Goal: Task Accomplishment & Management: Complete application form

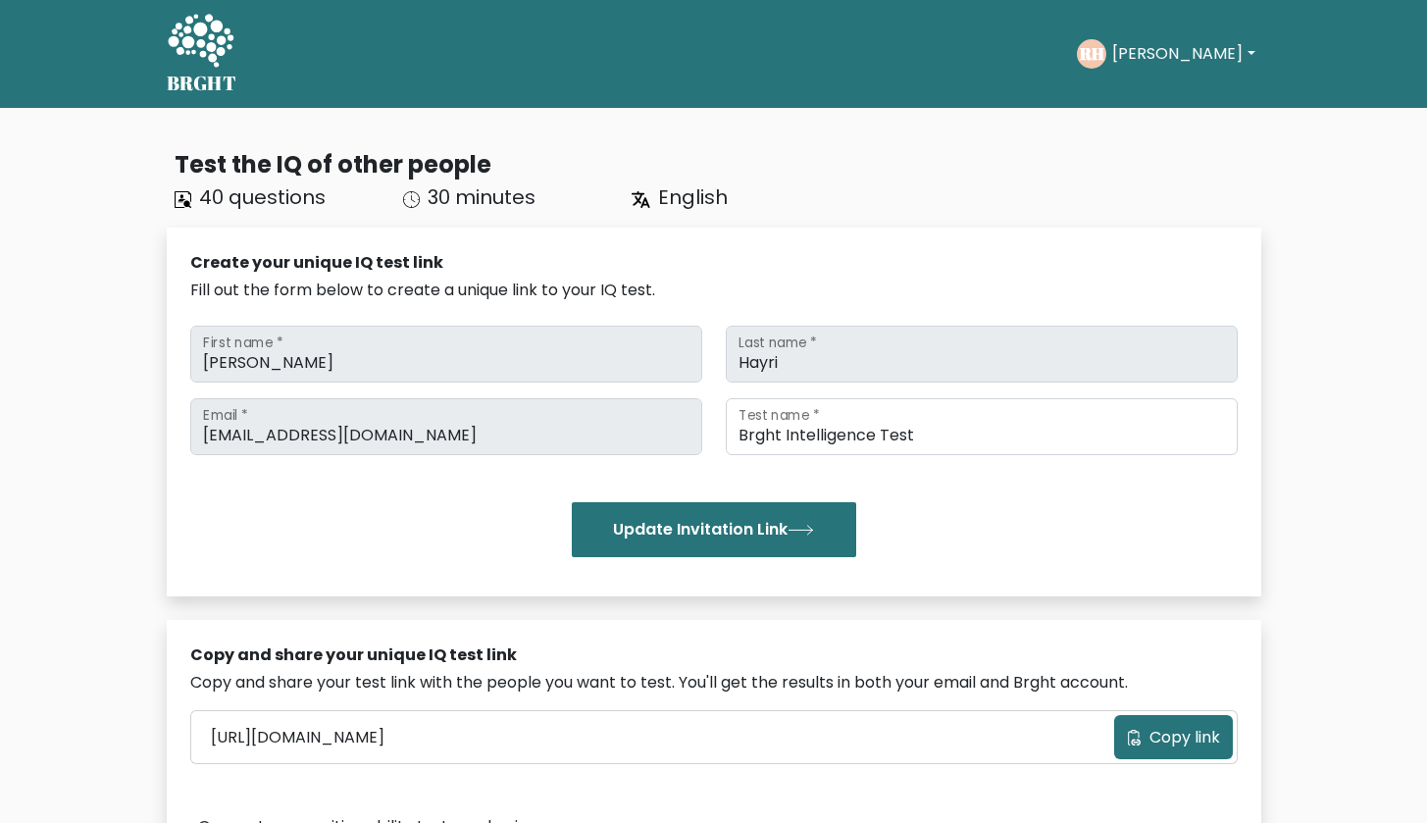
click at [1163, 44] on button "[PERSON_NAME]" at bounding box center [1184, 54] width 154 height 26
click at [1162, 95] on link "Dashboard" at bounding box center [1155, 94] width 155 height 31
click at [1162, 46] on button "Ramiz" at bounding box center [1184, 54] width 154 height 26
click at [211, 194] on span "40 questions" at bounding box center [262, 196] width 127 height 27
click at [165, 209] on div "40 questions" at bounding box center [277, 196] width 229 height 29
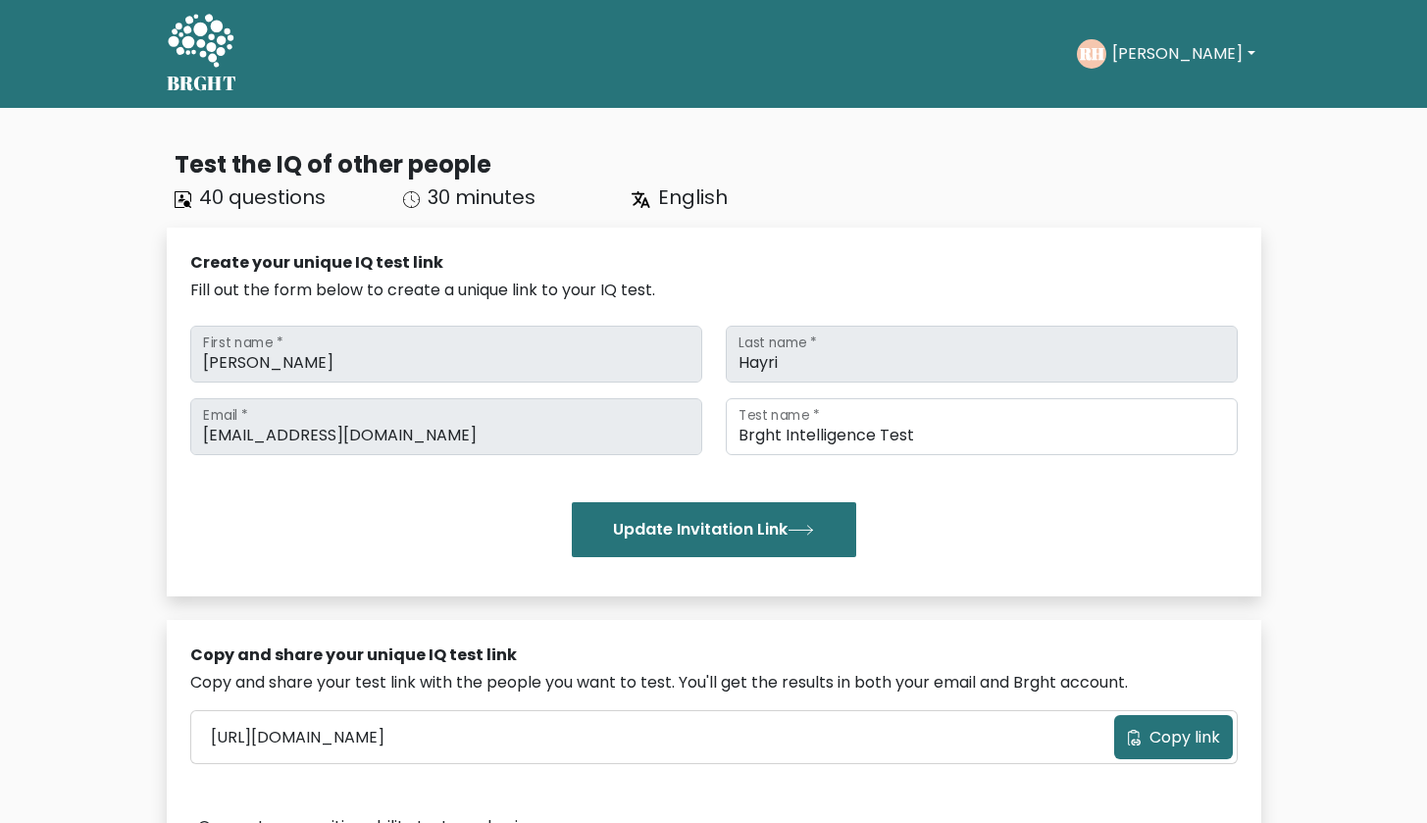
click at [182, 196] on icon at bounding box center [182, 196] width 4 height 4
click at [1124, 735] on button "Copy link" at bounding box center [1173, 737] width 119 height 44
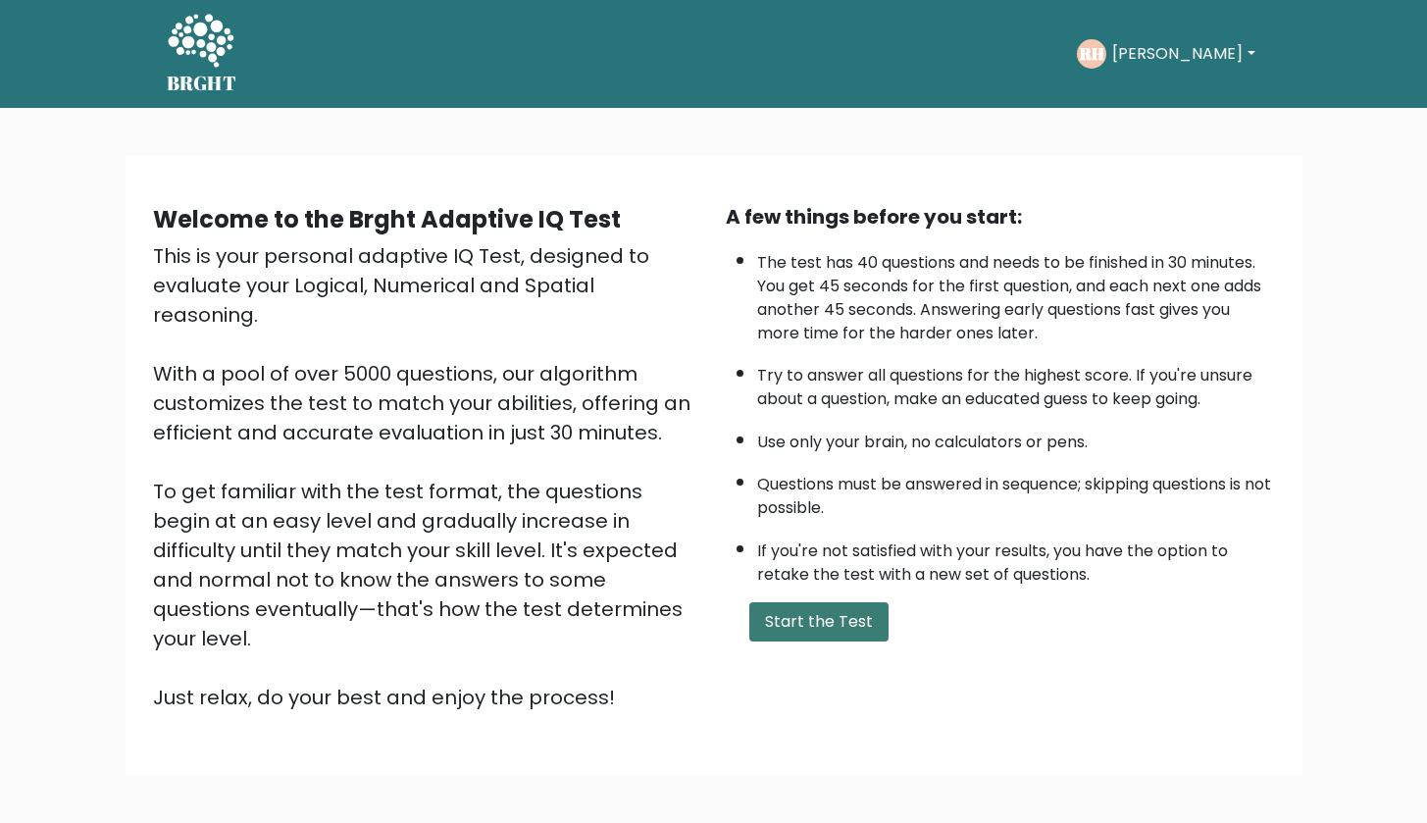
click at [800, 642] on button "Start the Test" at bounding box center [819, 621] width 139 height 39
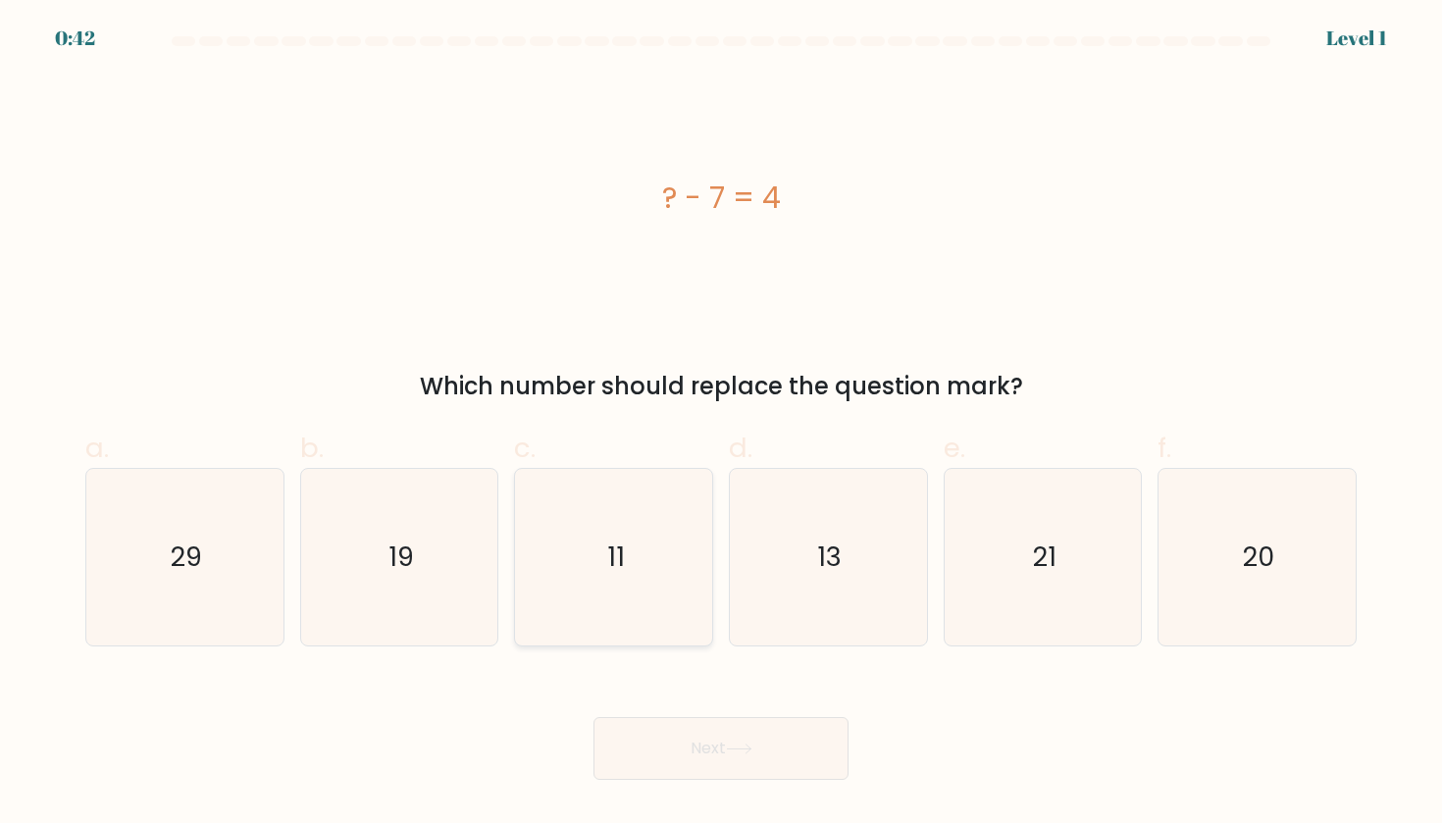
click at [662, 576] on icon "11" at bounding box center [614, 557] width 177 height 177
click at [721, 425] on input "c. 11" at bounding box center [721, 418] width 1 height 13
radio input "true"
click at [724, 782] on body "0:41 Level 1 a." at bounding box center [721, 411] width 1442 height 823
click at [719, 760] on button "Next" at bounding box center [721, 748] width 255 height 63
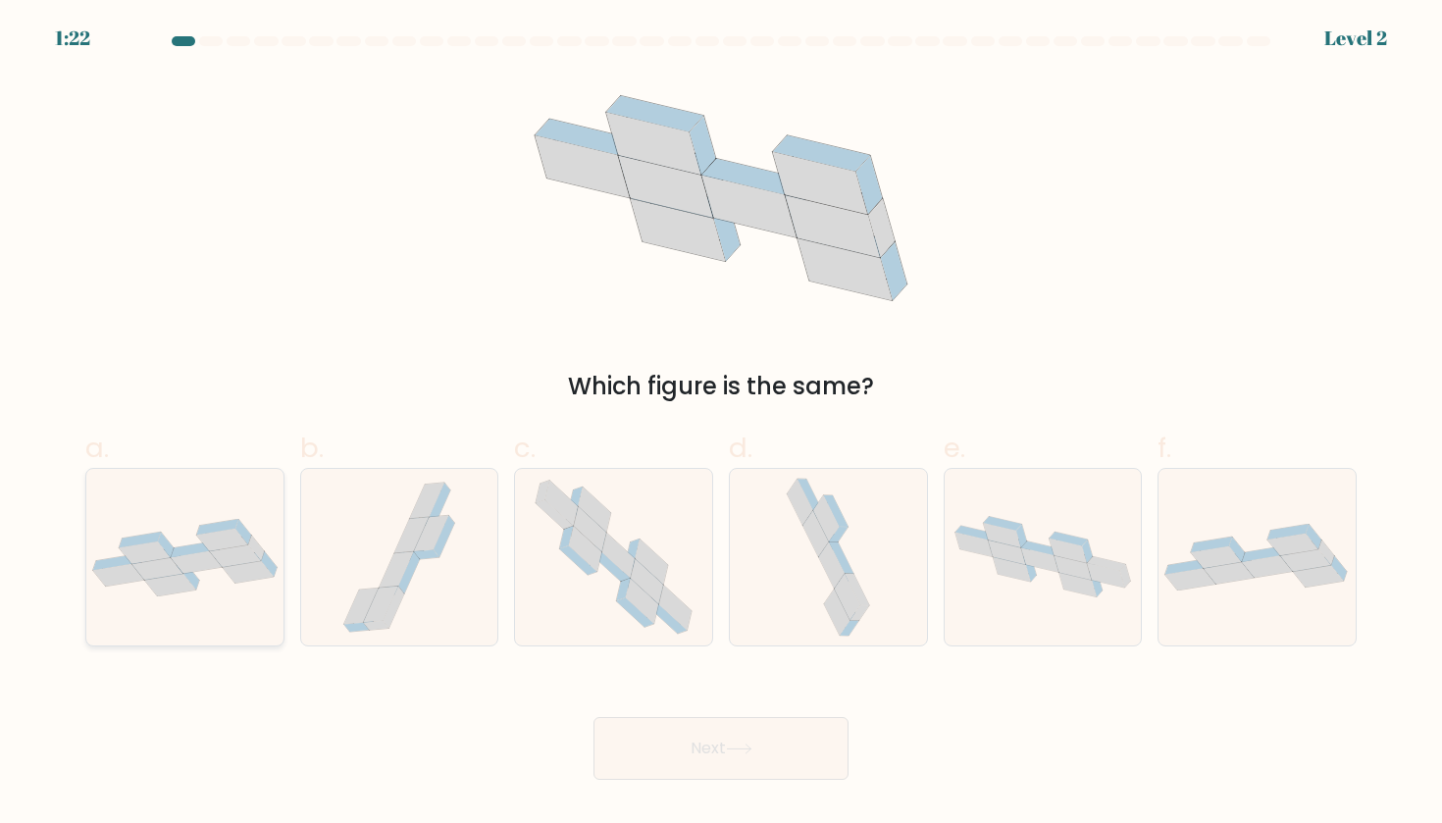
click at [179, 543] on icon at bounding box center [184, 558] width 197 height 78
click at [721, 425] on input "a." at bounding box center [721, 418] width 1 height 13
radio input "true"
click at [672, 754] on button "Next" at bounding box center [721, 748] width 255 height 63
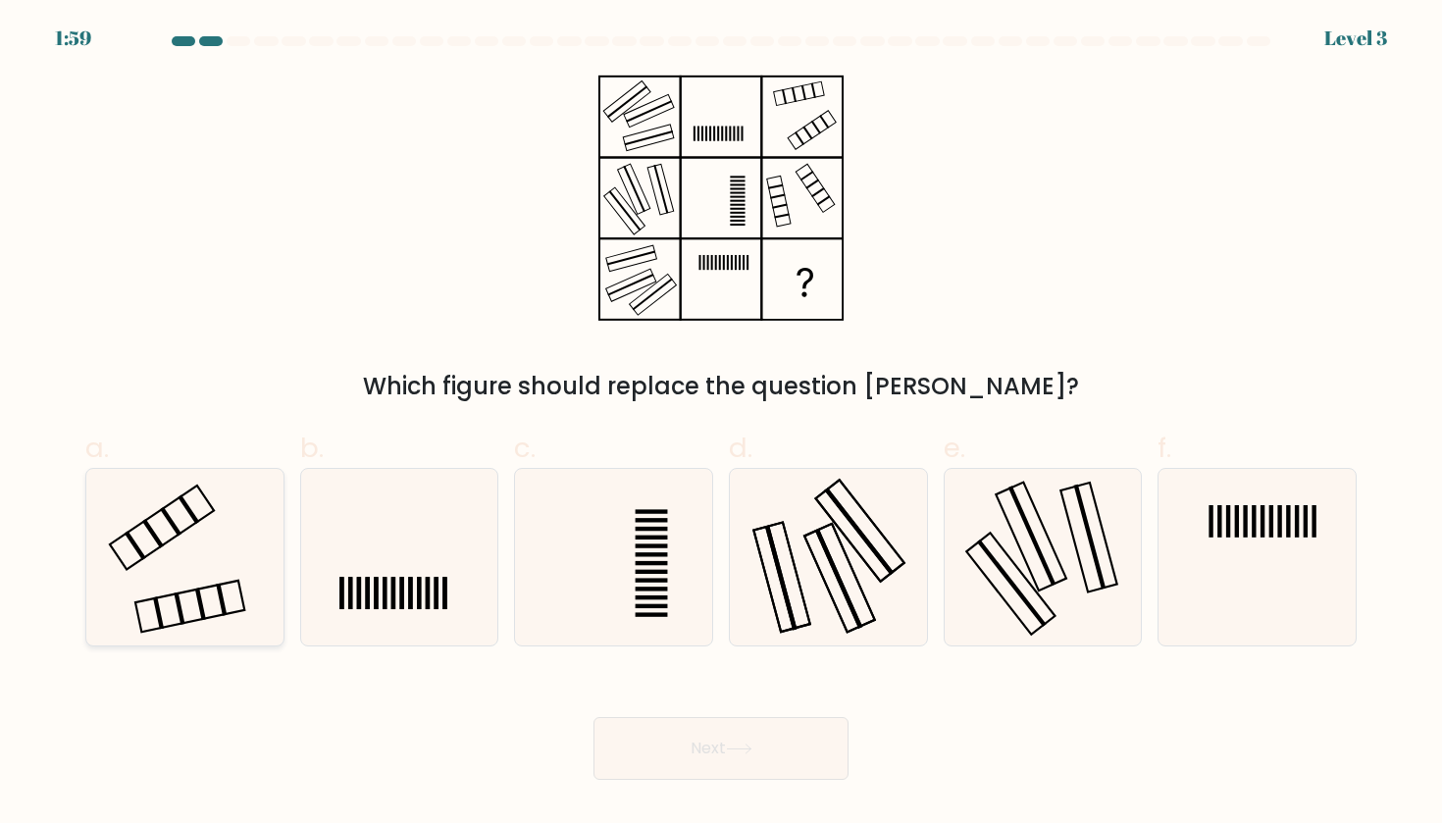
click at [178, 536] on rect at bounding box center [162, 528] width 104 height 84
click at [721, 425] on input "a." at bounding box center [721, 418] width 1 height 13
radio input "true"
click at [658, 748] on button "Next" at bounding box center [721, 748] width 255 height 63
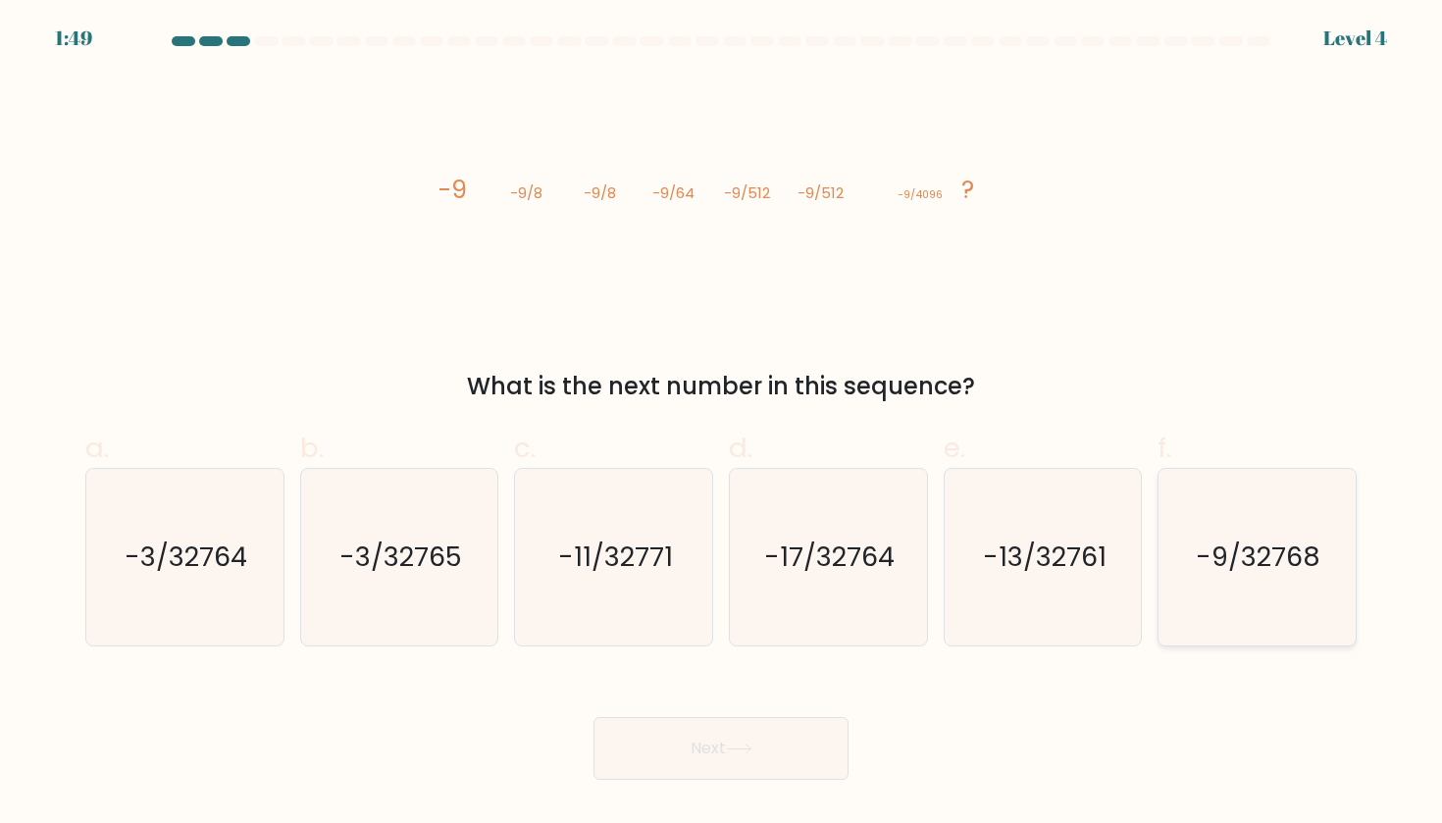
click at [1251, 588] on icon "-9/32768" at bounding box center [1256, 557] width 177 height 177
click at [722, 425] on input "f. -9/32768" at bounding box center [721, 418] width 1 height 13
radio input "true"
click at [755, 739] on button "Next" at bounding box center [721, 748] width 255 height 63
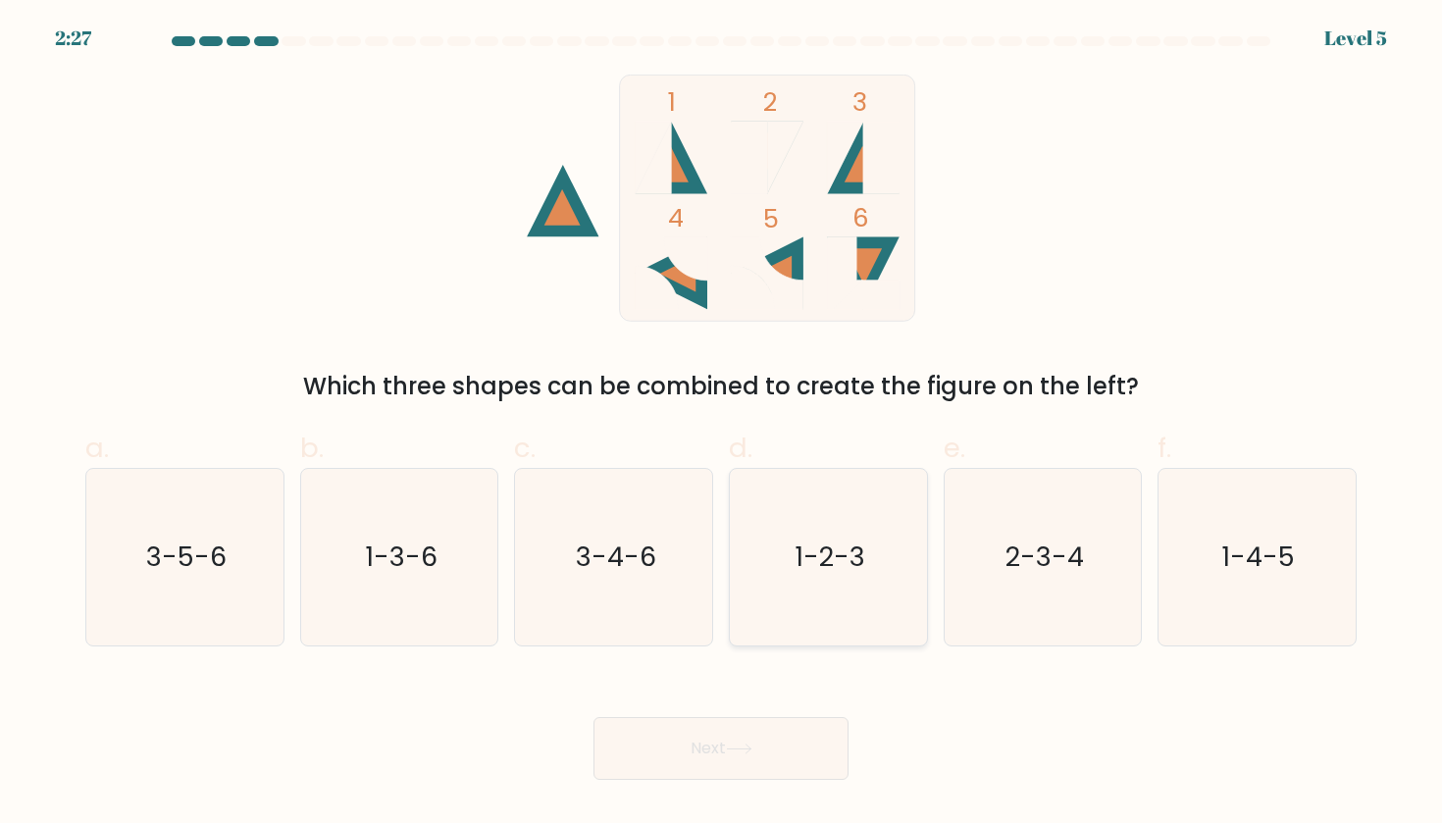
click at [811, 523] on icon "1-2-3" at bounding box center [828, 557] width 177 height 177
click at [722, 425] on input "d. 1-2-3" at bounding box center [721, 418] width 1 height 13
radio input "true"
click at [730, 764] on button "Next" at bounding box center [721, 748] width 255 height 63
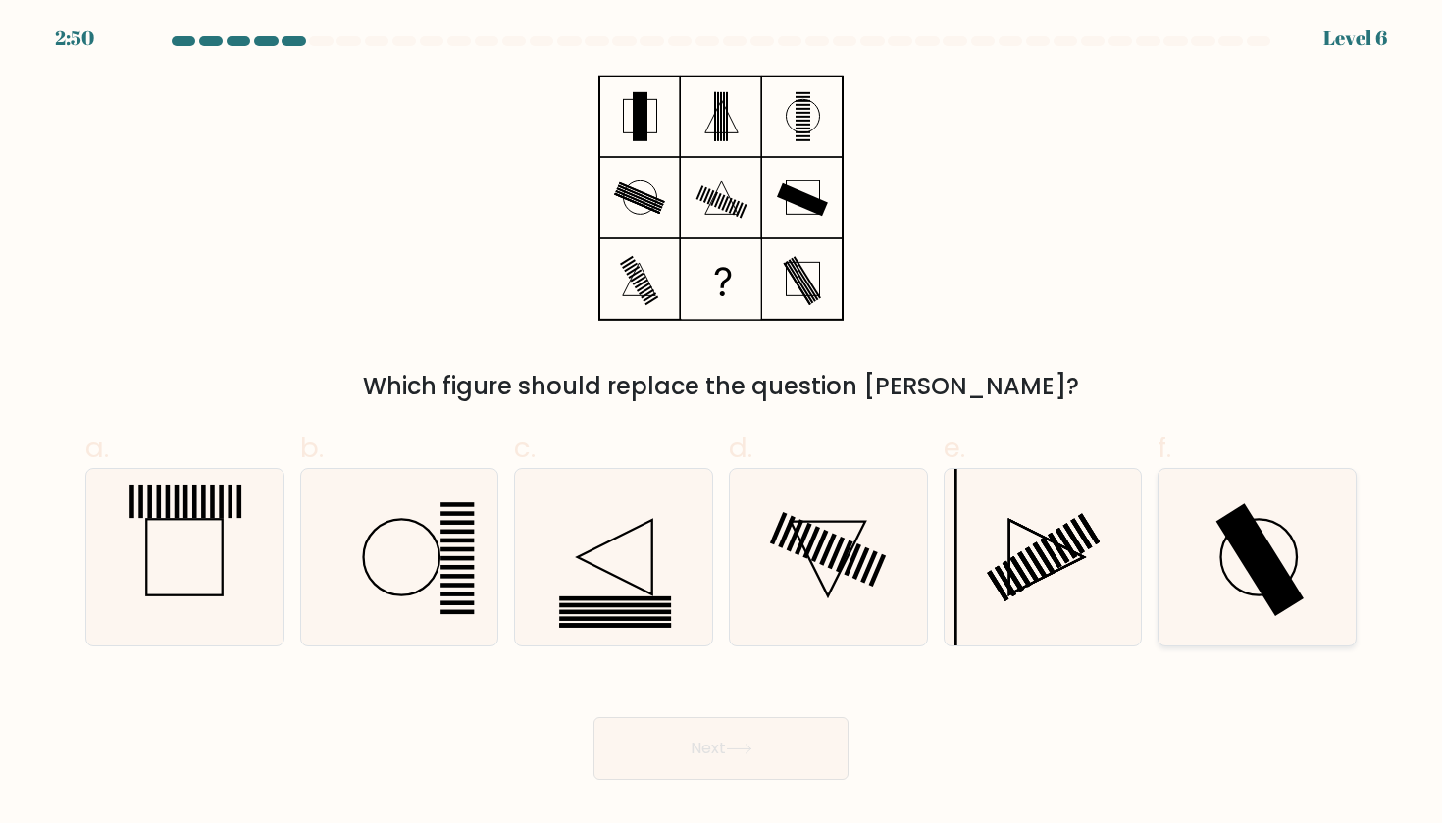
click at [1286, 573] on rect at bounding box center [1260, 559] width 87 height 113
click at [722, 425] on input "f." at bounding box center [721, 418] width 1 height 13
radio input "true"
click at [777, 746] on button "Next" at bounding box center [721, 748] width 255 height 63
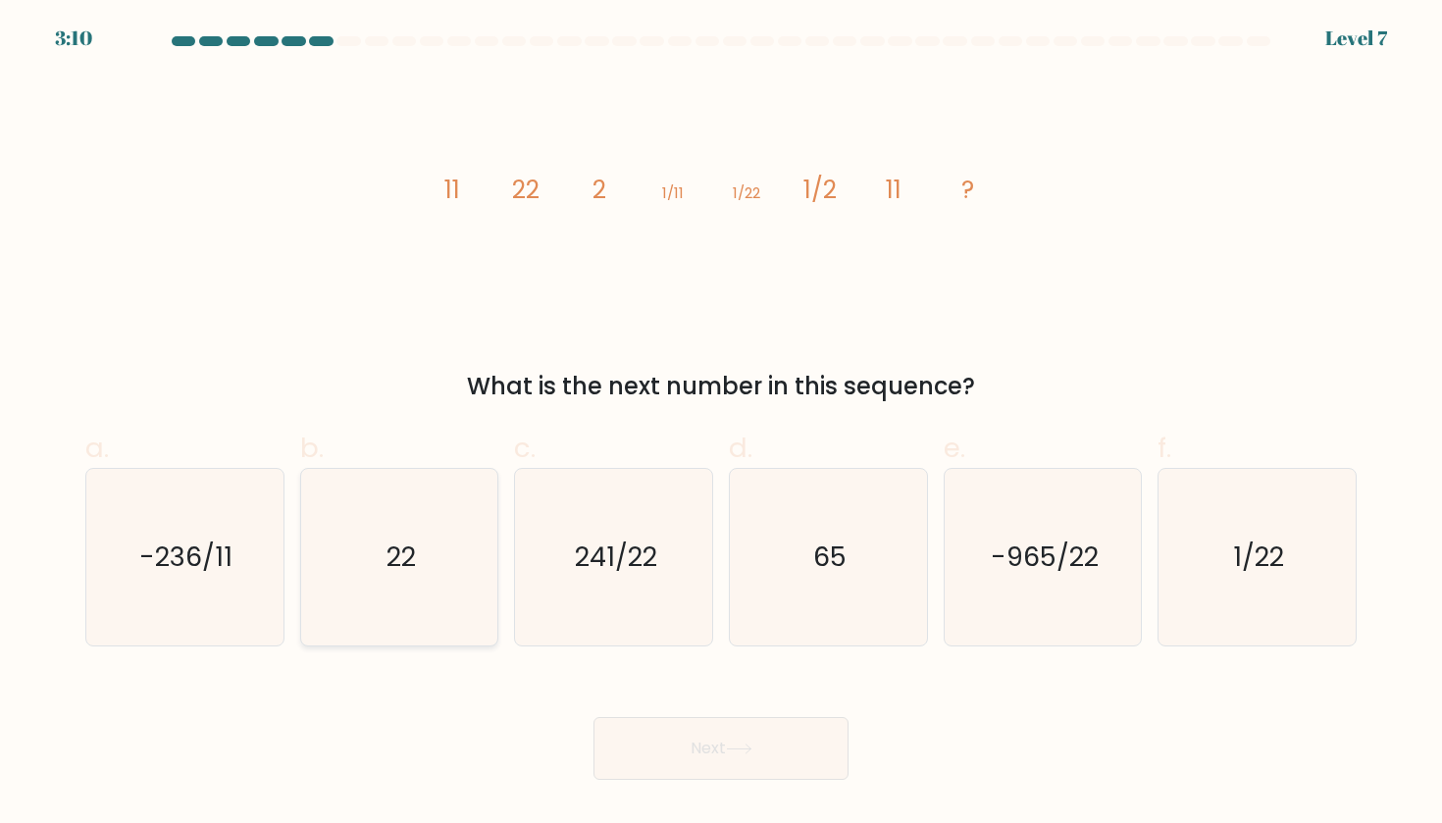
click at [396, 548] on text "22" at bounding box center [401, 557] width 29 height 36
click at [721, 425] on input "b. 22" at bounding box center [721, 418] width 1 height 13
radio input "true"
click at [759, 738] on button "Next" at bounding box center [721, 748] width 255 height 63
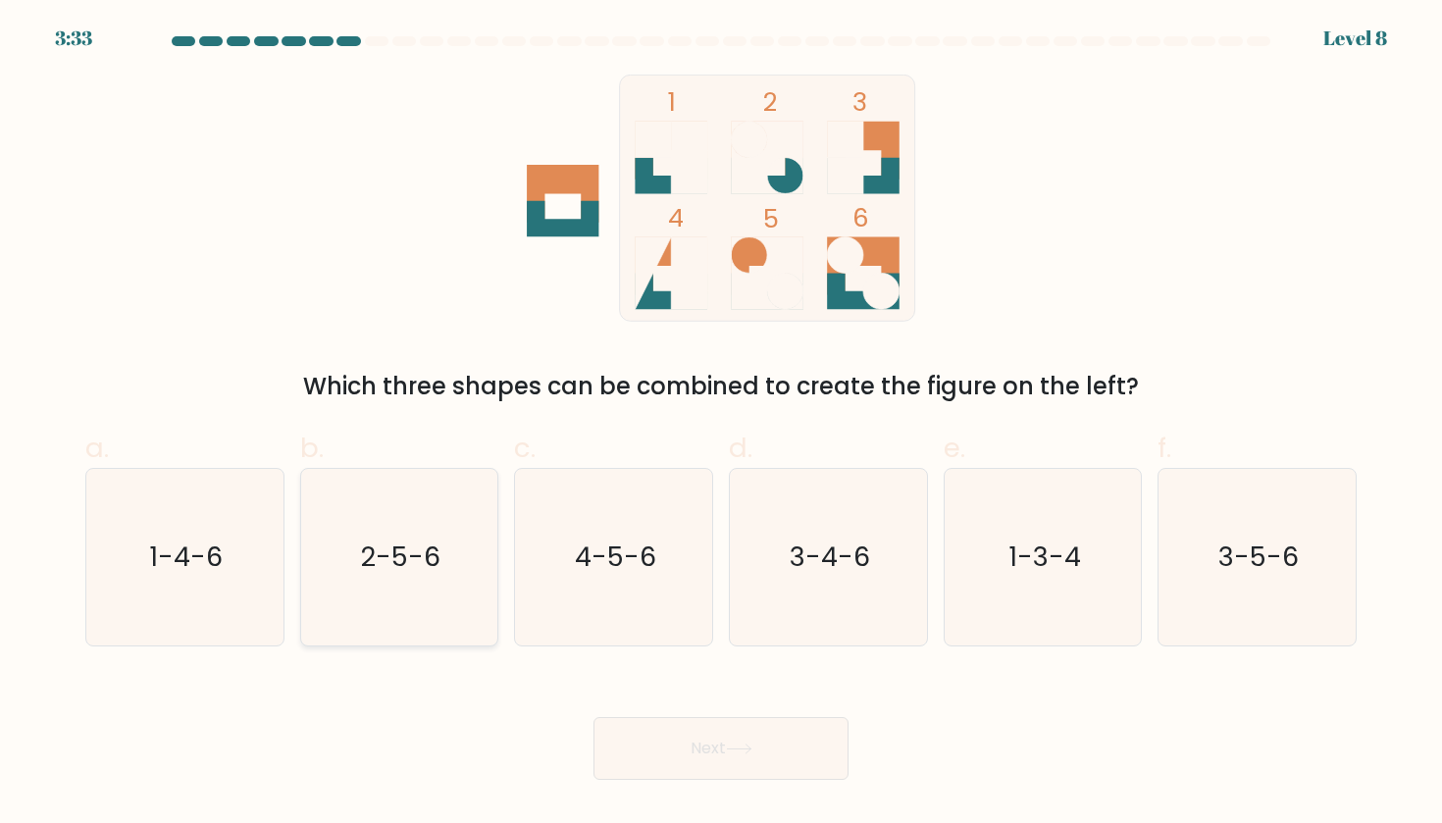
click at [451, 595] on icon "2-5-6" at bounding box center [399, 557] width 177 height 177
click at [721, 425] on input "b. 2-5-6" at bounding box center [721, 418] width 1 height 13
radio input "true"
click at [689, 768] on button "Next" at bounding box center [721, 748] width 255 height 63
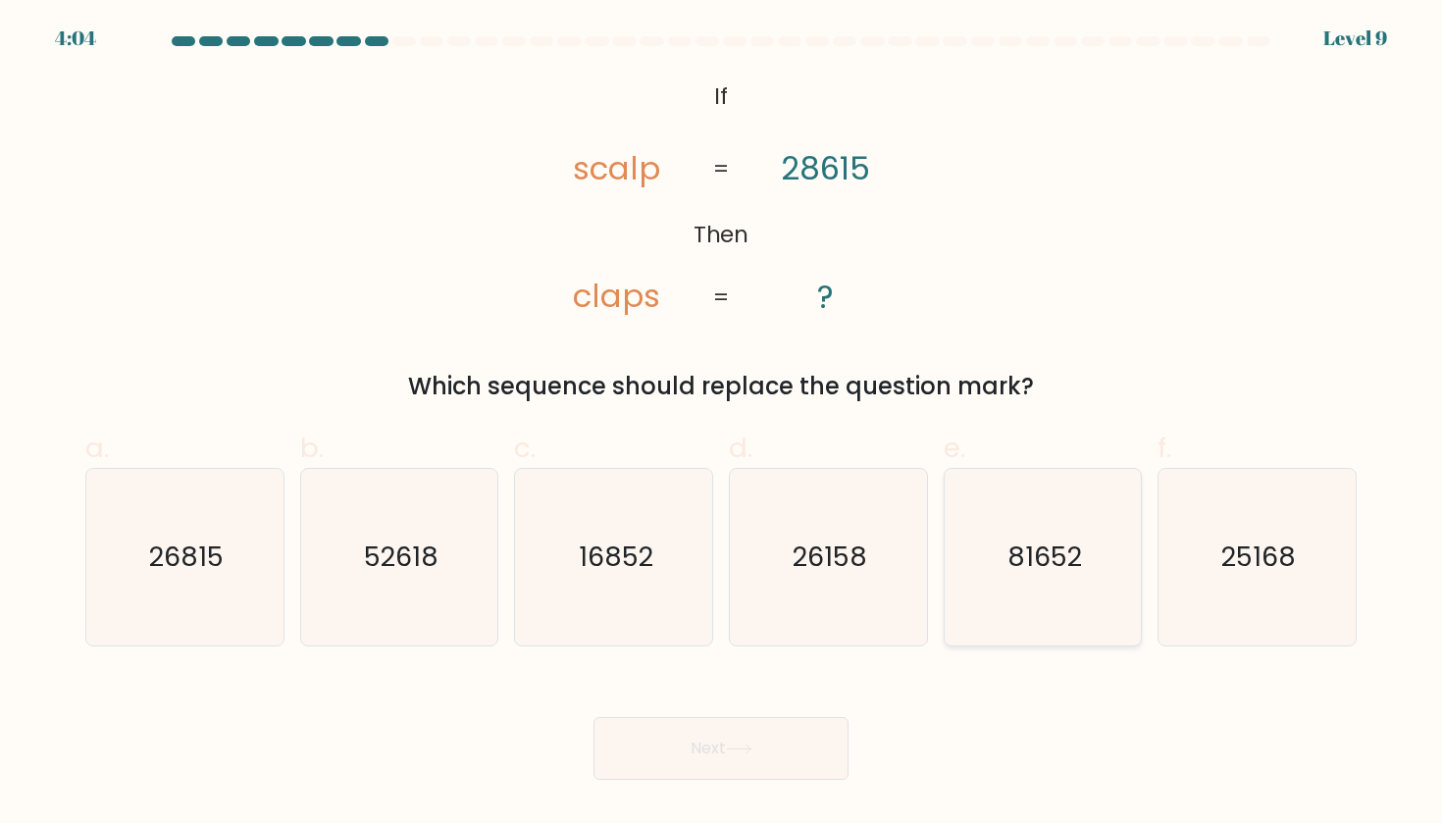
click at [1019, 533] on icon "81652" at bounding box center [1043, 557] width 177 height 177
click at [722, 425] on input "e. 81652" at bounding box center [721, 418] width 1 height 13
radio input "true"
click at [776, 760] on button "Next" at bounding box center [721, 748] width 255 height 63
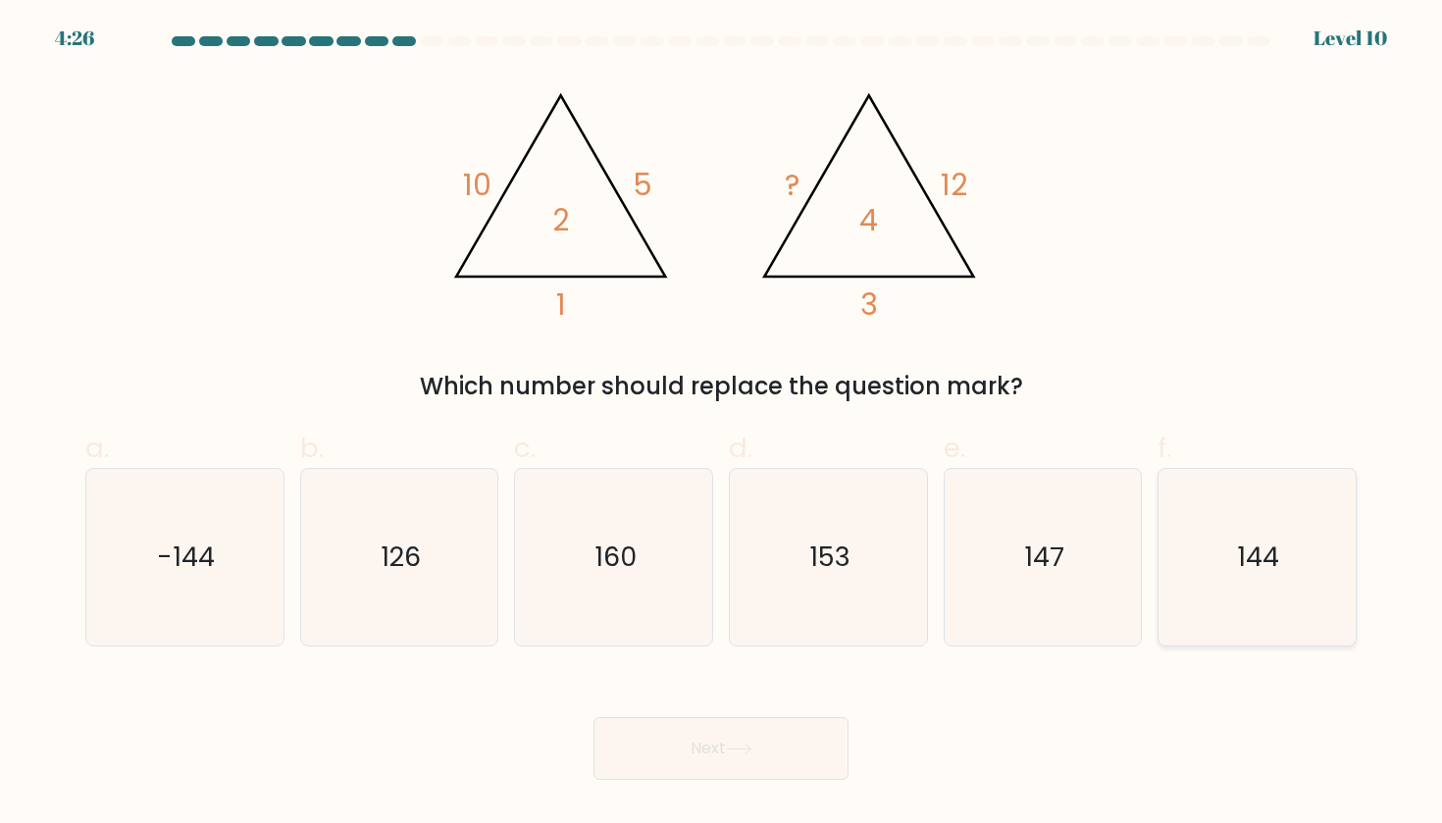
click at [1176, 586] on icon "144" at bounding box center [1256, 557] width 177 height 177
click at [722, 425] on input "f. 144" at bounding box center [721, 418] width 1 height 13
radio input "true"
click at [781, 761] on button "Next" at bounding box center [721, 748] width 255 height 63
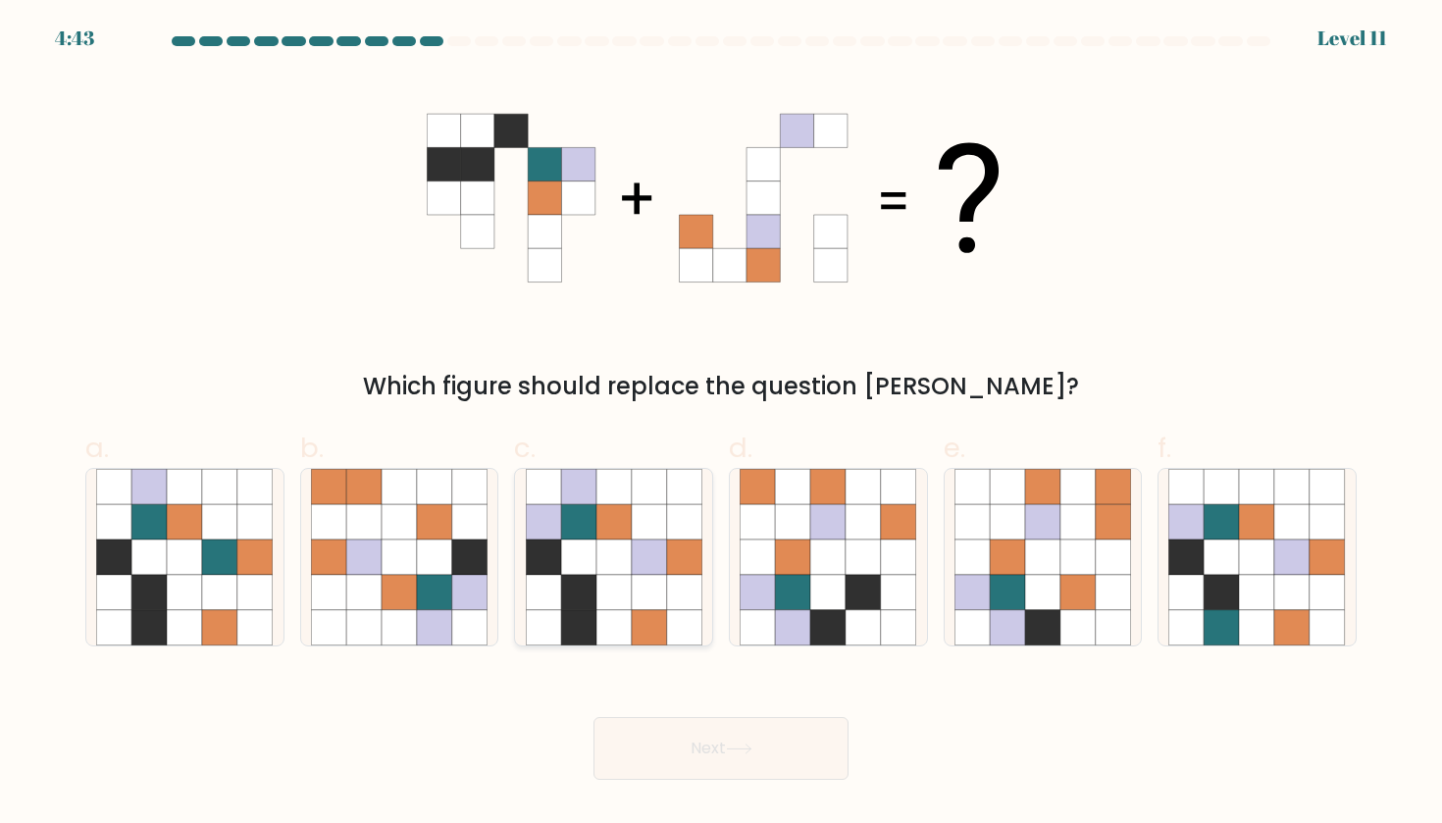
click at [636, 589] on icon at bounding box center [649, 592] width 35 height 35
click at [721, 425] on input "c." at bounding box center [721, 418] width 1 height 13
radio input "true"
click at [678, 737] on button "Next" at bounding box center [721, 748] width 255 height 63
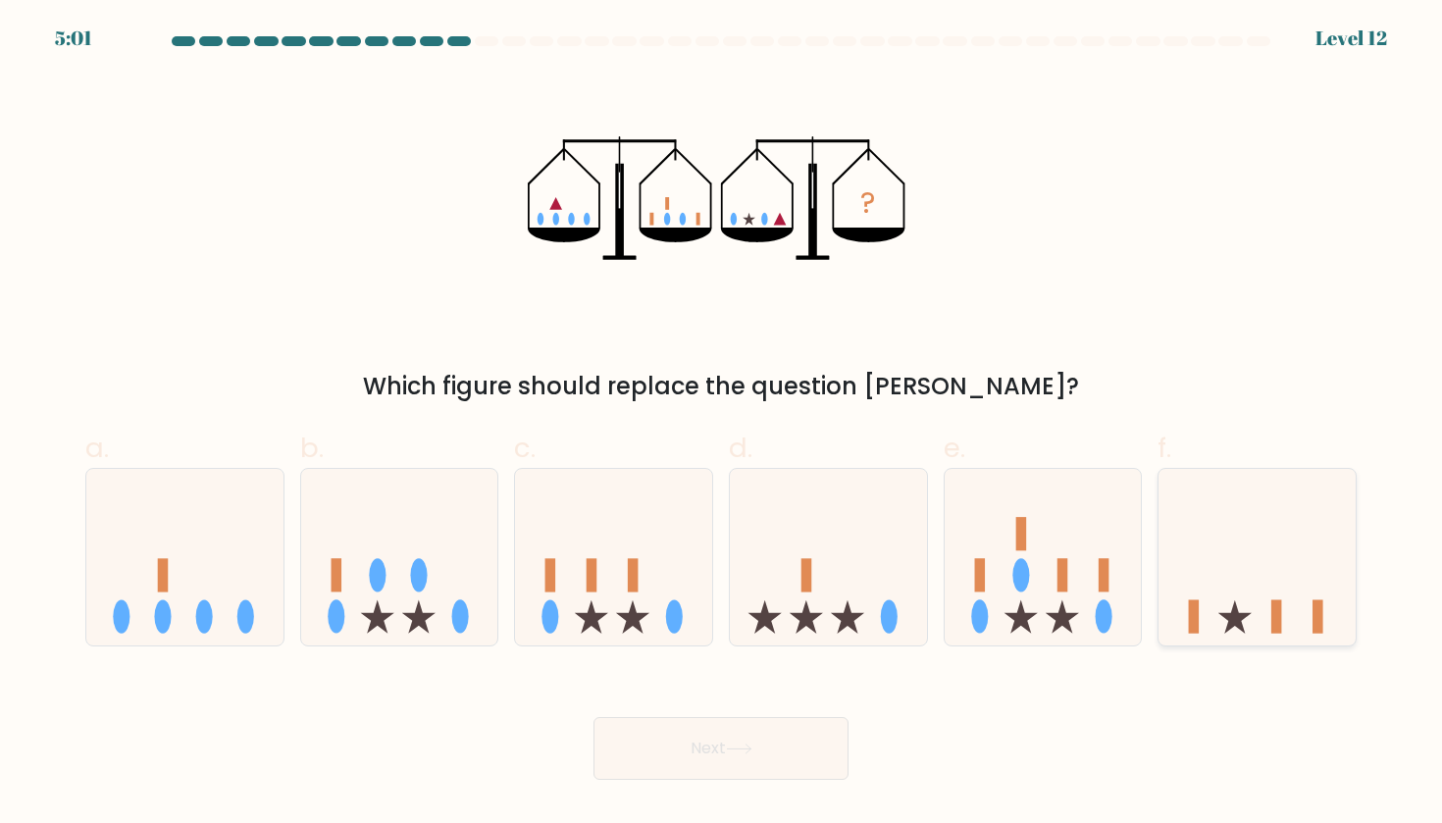
click at [1220, 619] on icon at bounding box center [1257, 557] width 197 height 163
click at [722, 425] on input "f." at bounding box center [721, 418] width 1 height 13
radio input "true"
click at [845, 753] on button "Next" at bounding box center [721, 748] width 255 height 63
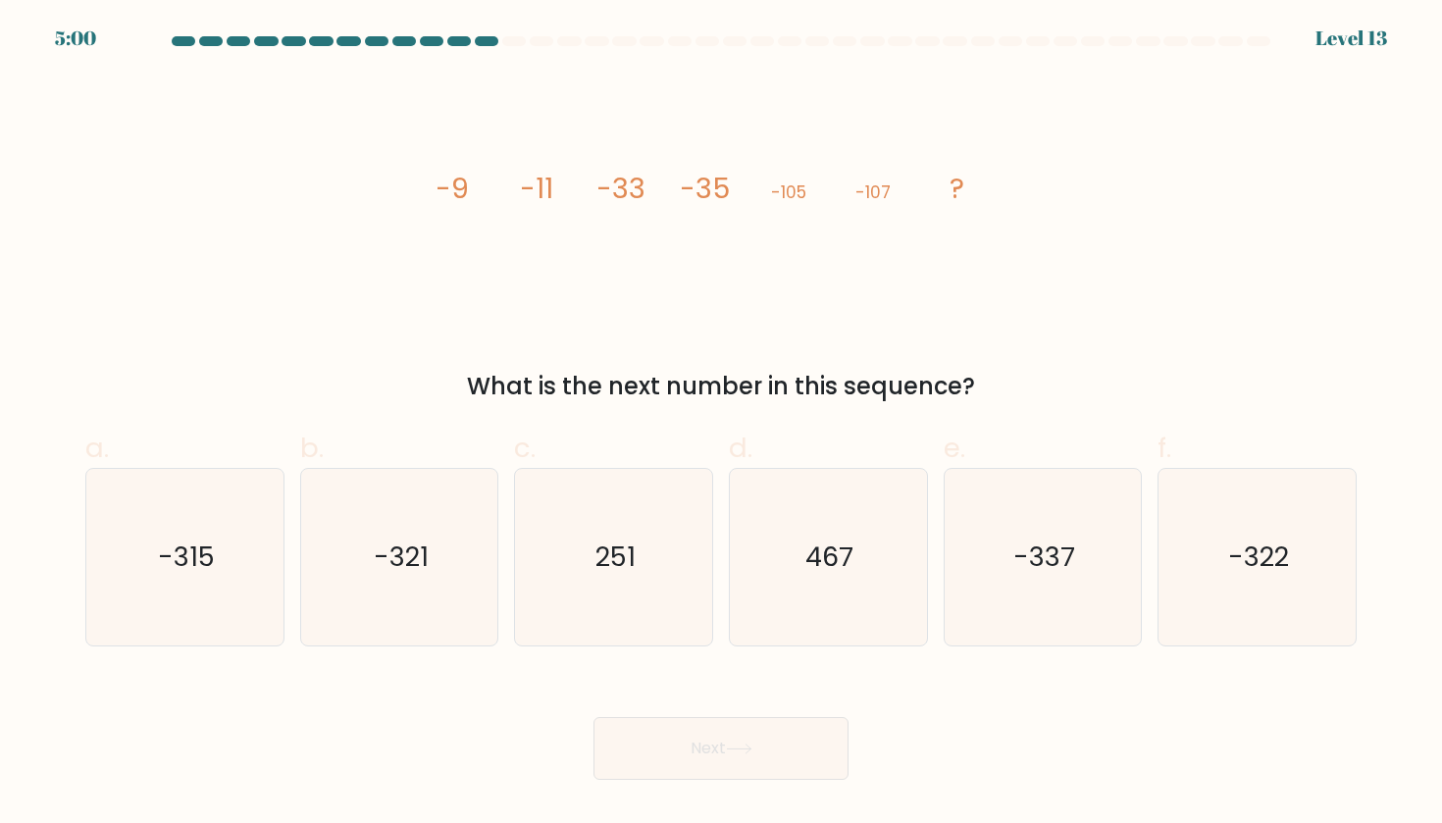
click at [827, 754] on button "Next" at bounding box center [721, 748] width 255 height 63
click at [1132, 343] on div "image/svg+xml -9 -11 -33 -35 -105 -107 ? What is the next number in this sequen…" at bounding box center [721, 240] width 1295 height 330
click at [436, 553] on icon "-321" at bounding box center [399, 557] width 177 height 177
click at [721, 425] on input "b. -321" at bounding box center [721, 418] width 1 height 13
radio input "true"
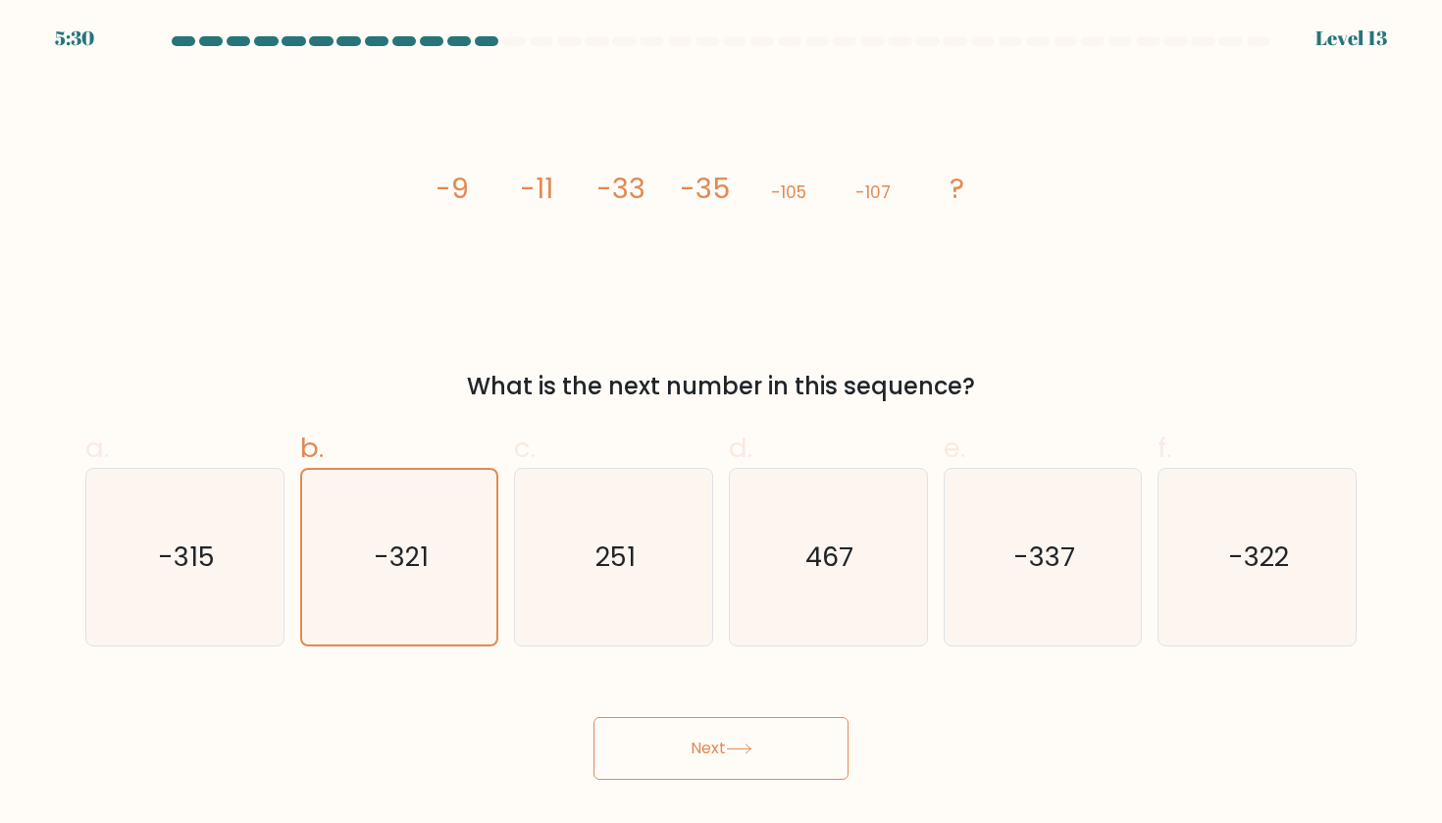
click at [717, 743] on button "Next" at bounding box center [721, 748] width 255 height 63
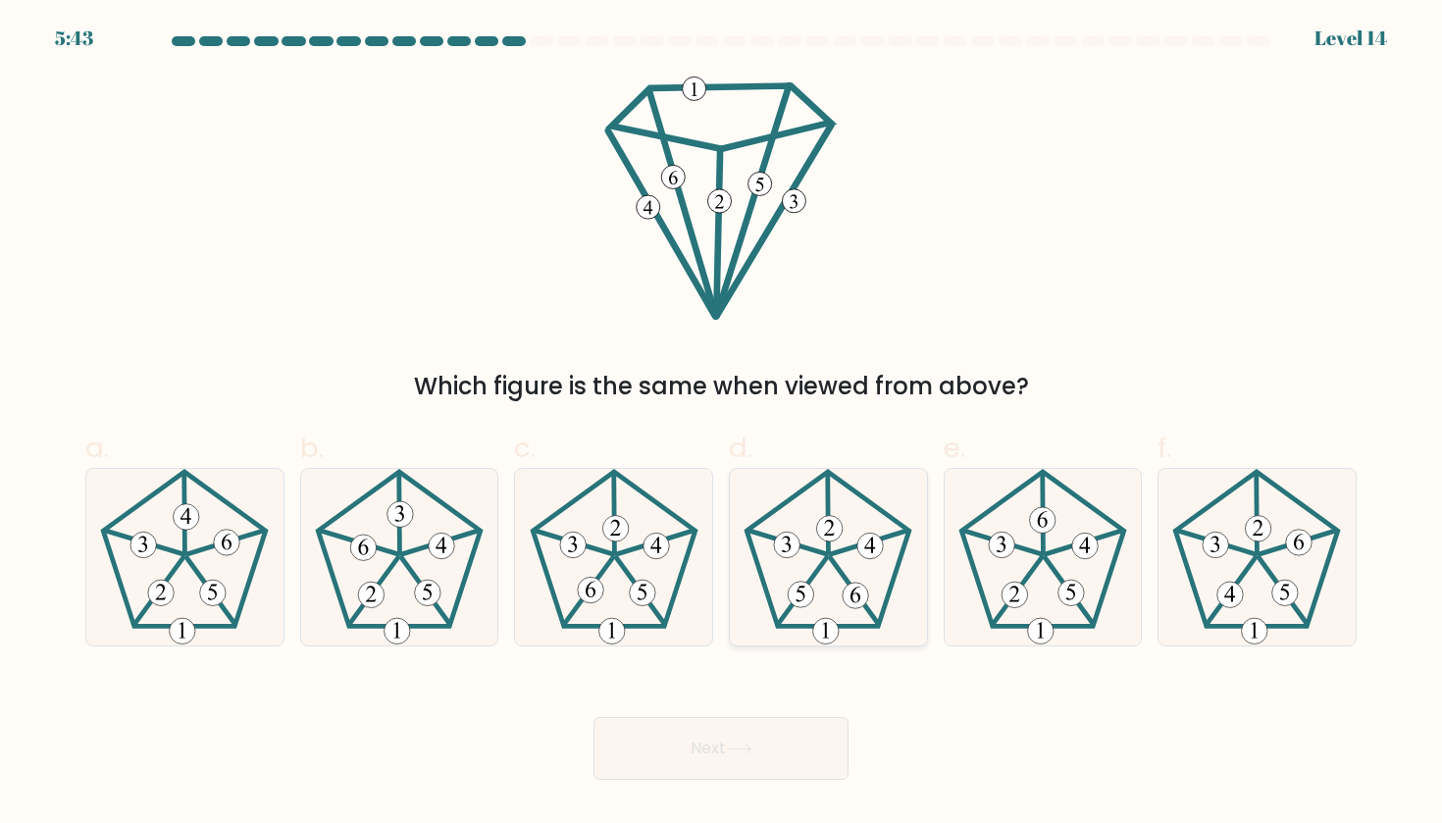
click at [850, 594] on 527 at bounding box center [856, 596] width 26 height 26
click at [722, 425] on input "d." at bounding box center [721, 418] width 1 height 13
radio input "true"
click at [770, 748] on button "Next" at bounding box center [721, 748] width 255 height 63
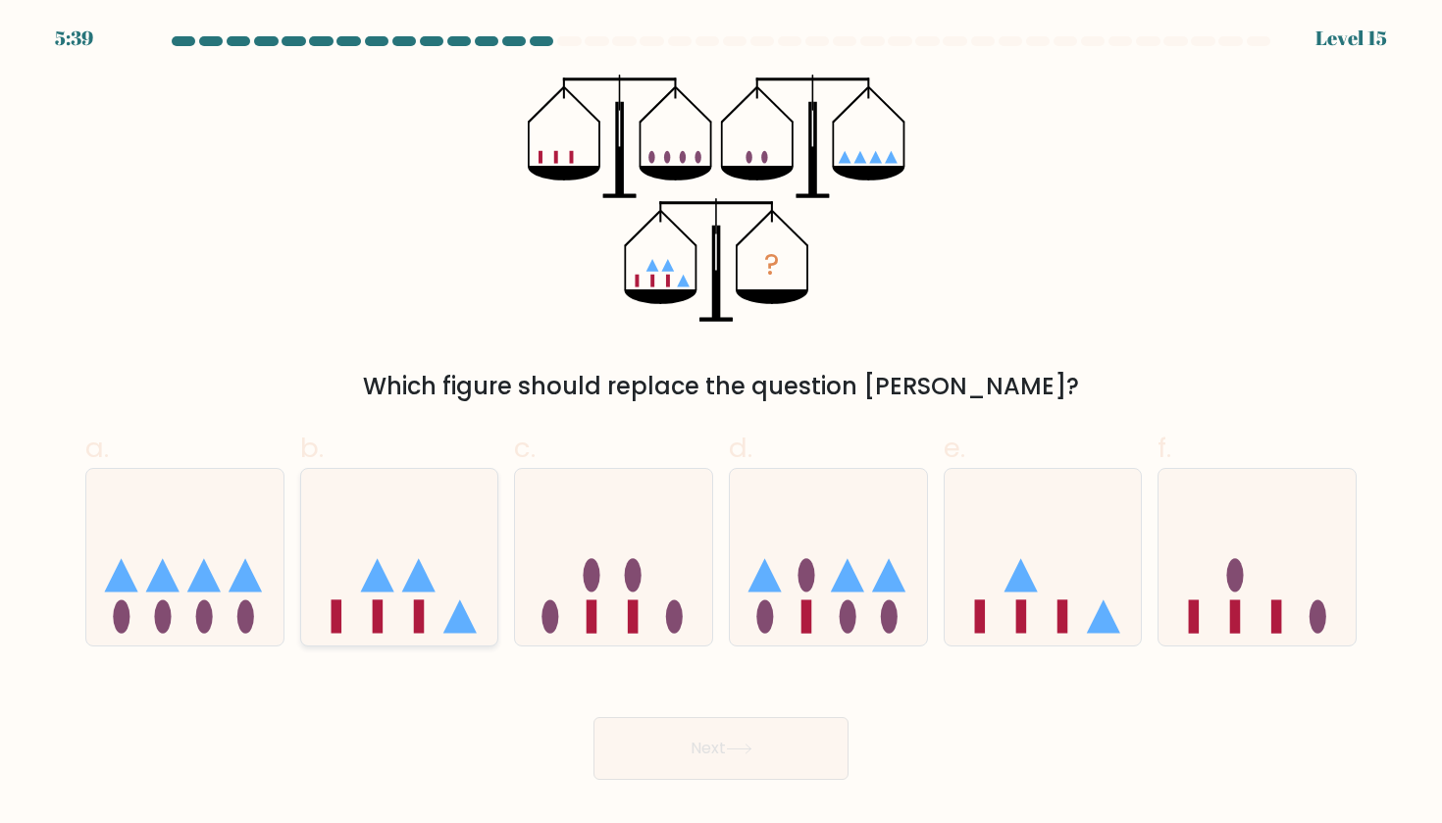
click at [430, 632] on icon at bounding box center [399, 557] width 197 height 163
click at [721, 425] on input "b." at bounding box center [721, 418] width 1 height 13
radio input "true"
click at [652, 742] on button "Next" at bounding box center [721, 748] width 255 height 63
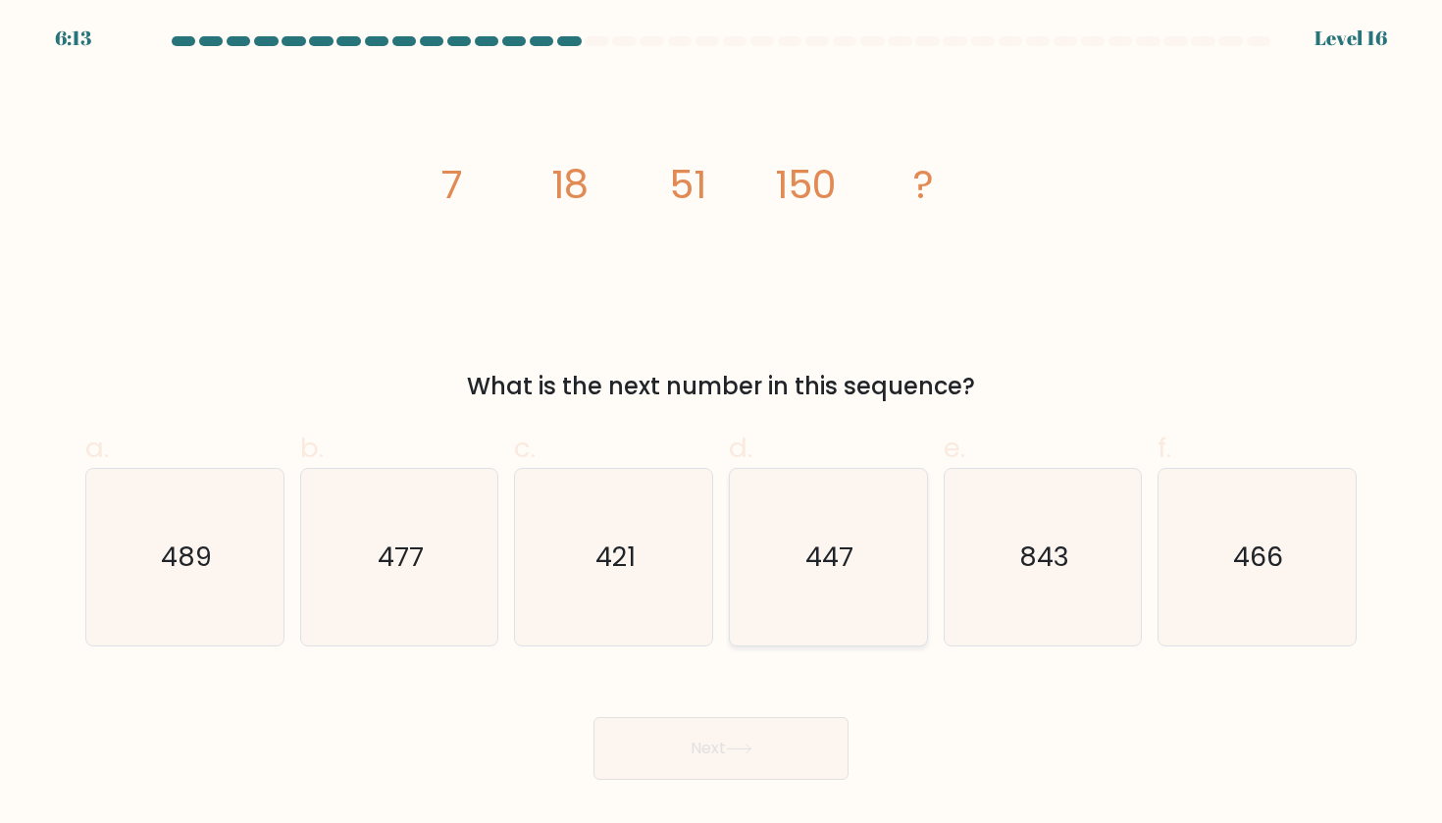
click at [860, 604] on icon "447" at bounding box center [828, 557] width 177 height 177
click at [722, 425] on input "d. 447" at bounding box center [721, 418] width 1 height 13
radio input "true"
click at [735, 744] on icon at bounding box center [739, 749] width 26 height 11
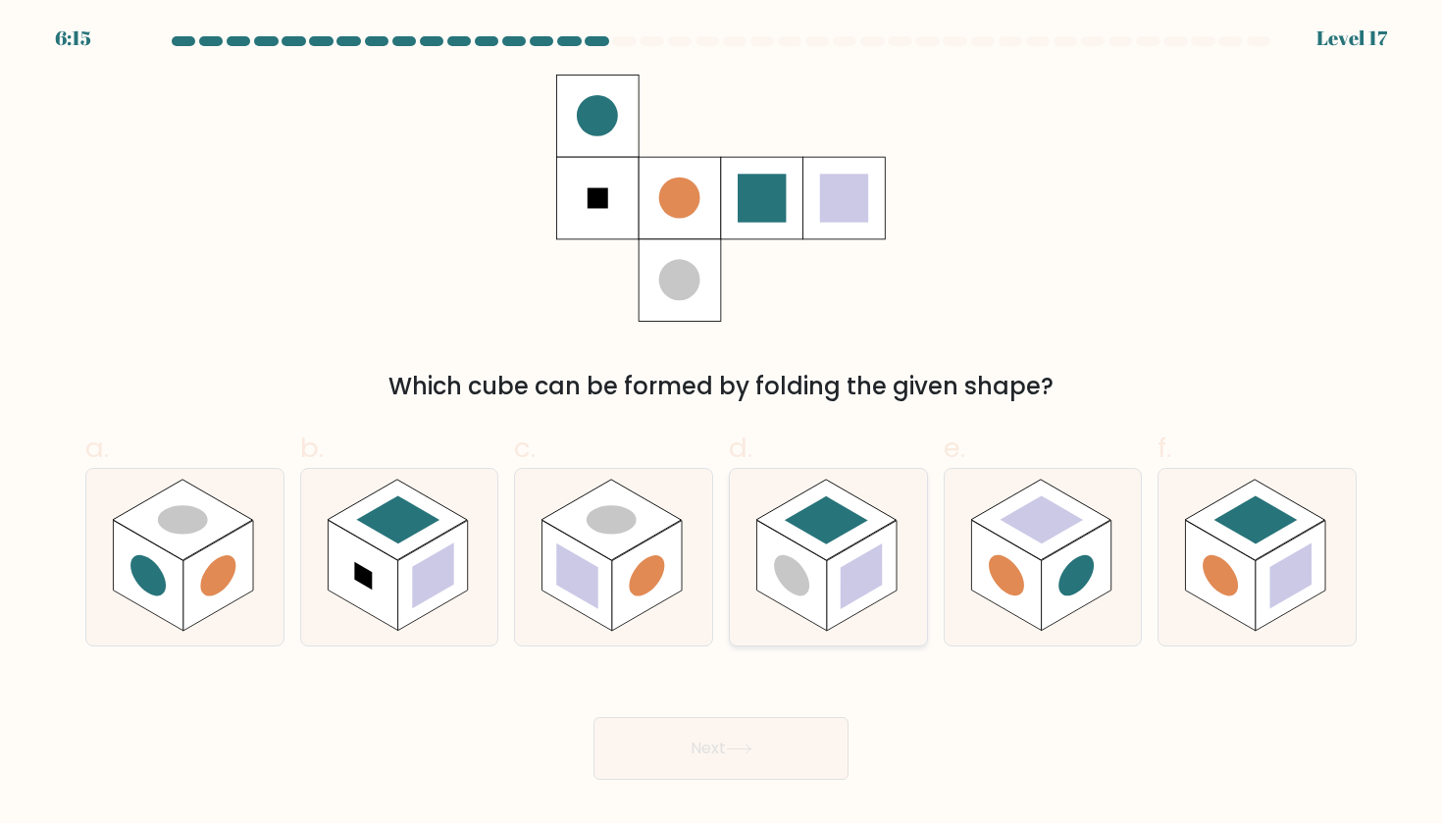
click at [795, 544] on rect at bounding box center [791, 575] width 70 height 111
click at [722, 425] on input "d." at bounding box center [721, 418] width 1 height 13
radio input "true"
click at [777, 743] on button "Next" at bounding box center [721, 748] width 255 height 63
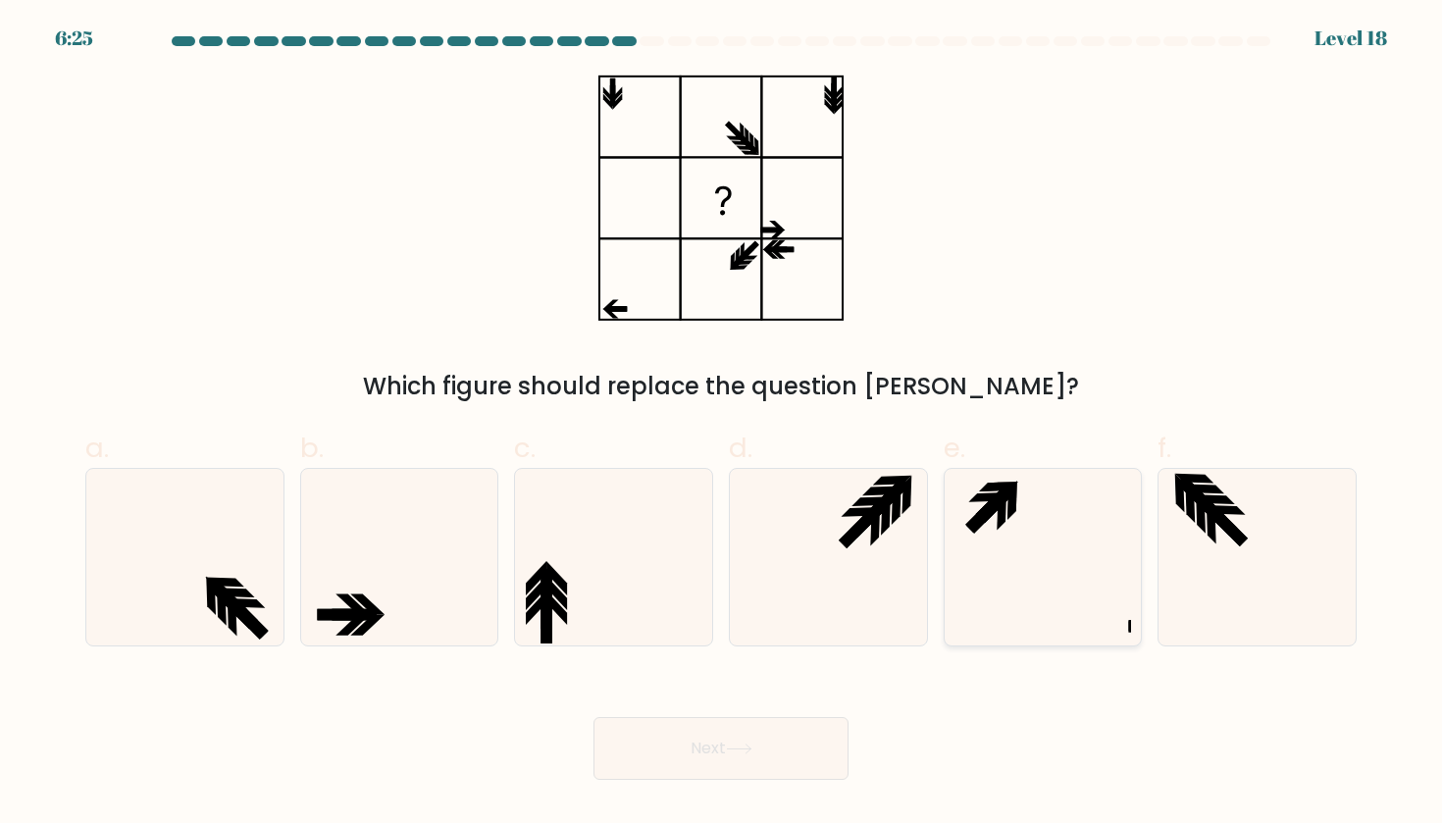
click at [1022, 544] on icon at bounding box center [1043, 557] width 177 height 177
click at [722, 425] on input "e." at bounding box center [721, 418] width 1 height 13
radio input "true"
click at [736, 749] on icon at bounding box center [739, 749] width 24 height 9
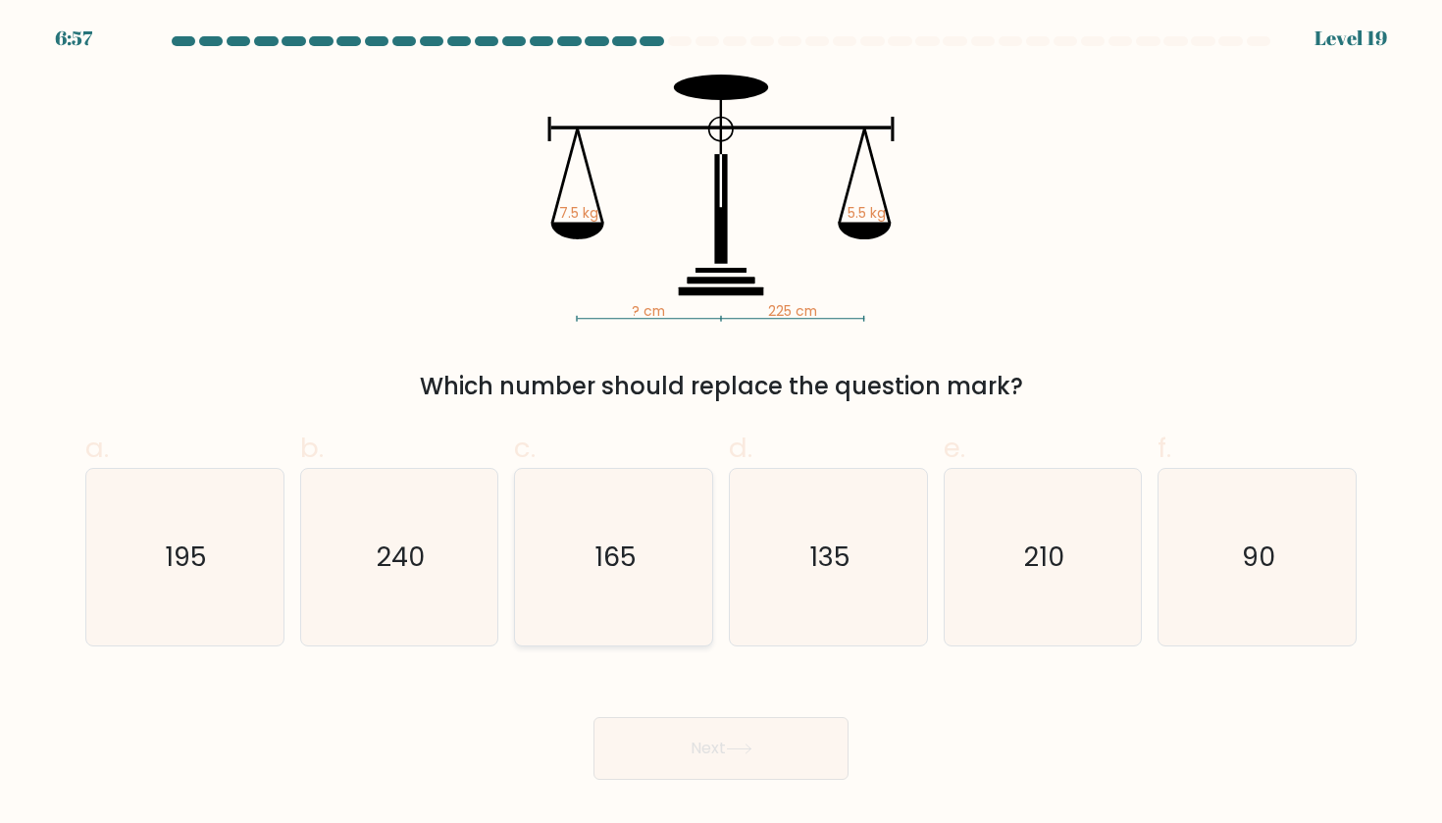
click at [653, 550] on icon "165" at bounding box center [614, 557] width 177 height 177
click at [721, 425] on input "c. 165" at bounding box center [721, 418] width 1 height 13
radio input "true"
click at [699, 718] on button "Next" at bounding box center [721, 748] width 255 height 63
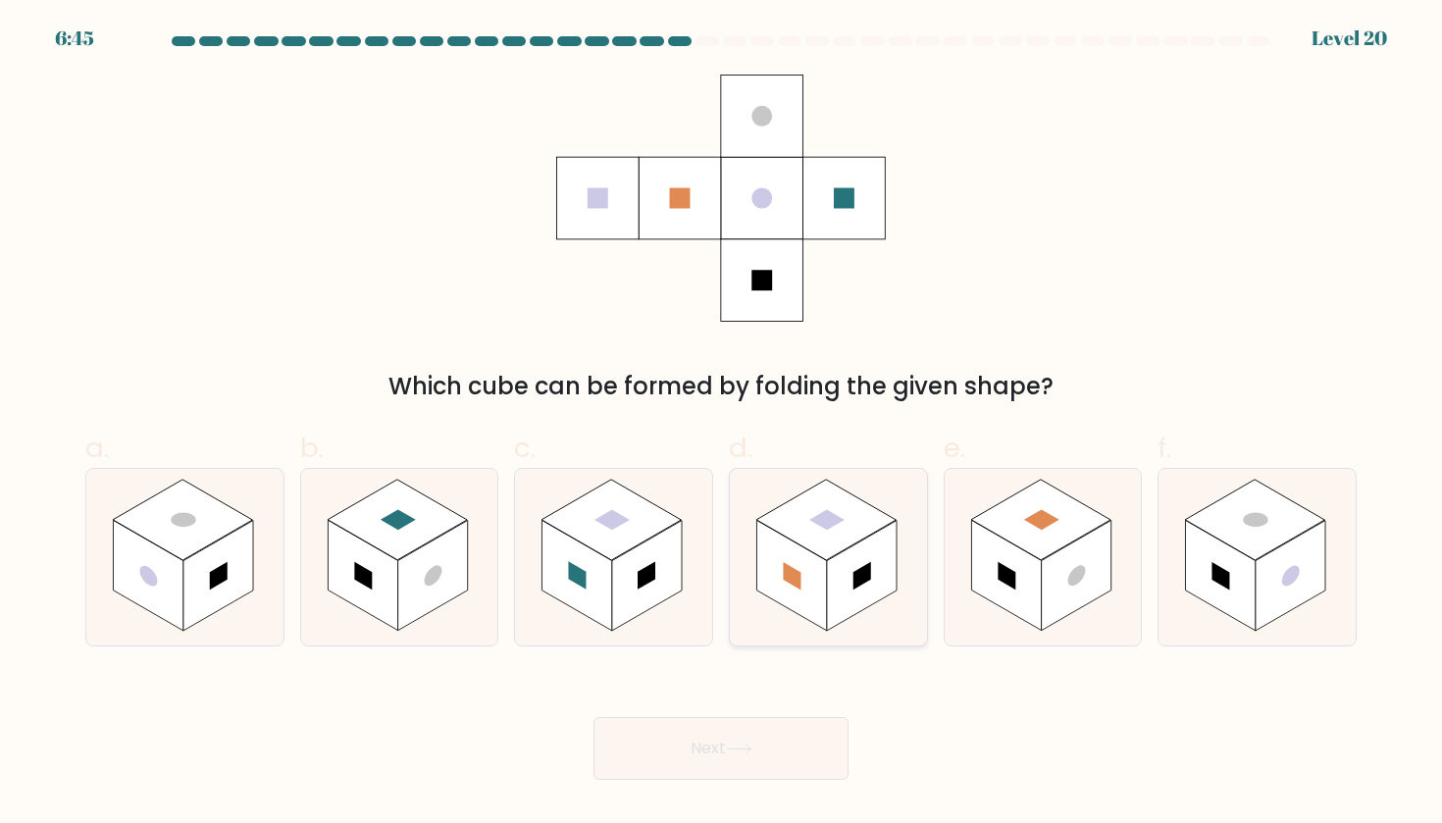
click at [804, 600] on rect at bounding box center [791, 575] width 70 height 111
click at [722, 425] on input "d." at bounding box center [721, 418] width 1 height 13
radio input "true"
click at [771, 743] on button "Next" at bounding box center [721, 748] width 255 height 63
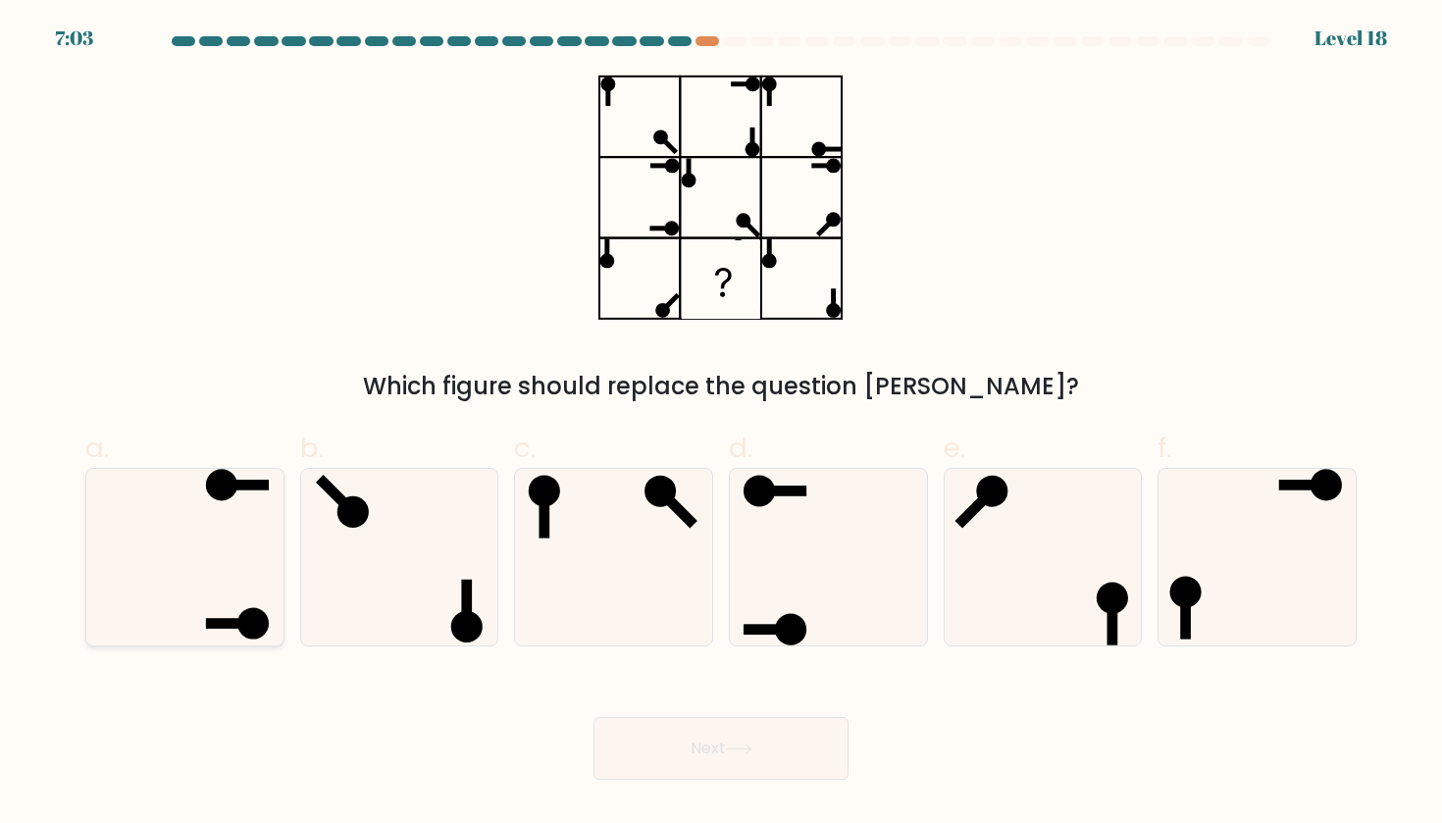
click at [193, 584] on icon at bounding box center [184, 557] width 177 height 177
click at [721, 425] on input "a." at bounding box center [721, 418] width 1 height 13
radio input "true"
click at [751, 751] on icon at bounding box center [739, 749] width 24 height 9
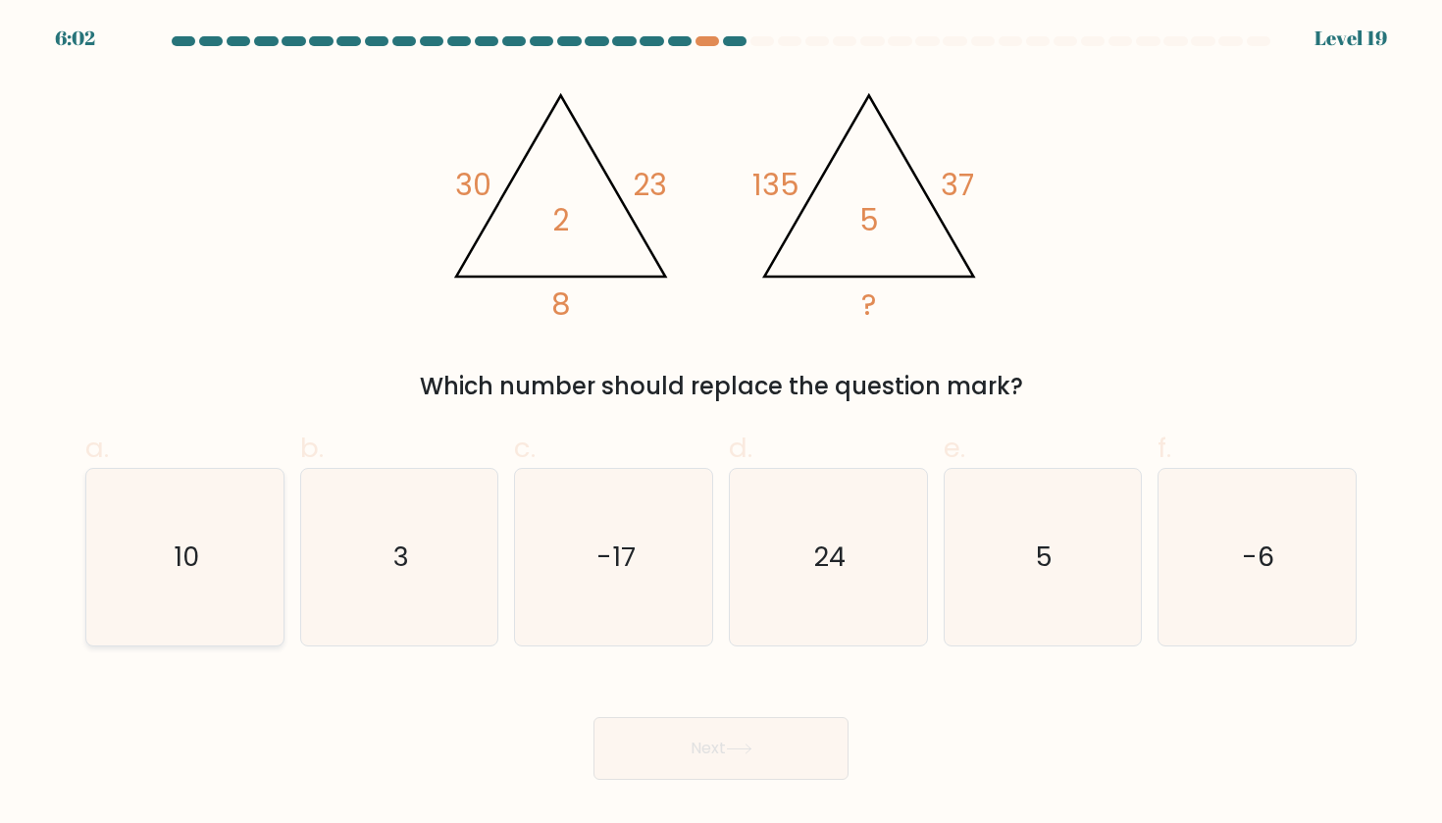
click at [193, 543] on text "10" at bounding box center [187, 557] width 26 height 36
click at [721, 425] on input "a. 10" at bounding box center [721, 418] width 1 height 13
radio input "true"
click at [653, 771] on button "Next" at bounding box center [721, 748] width 255 height 63
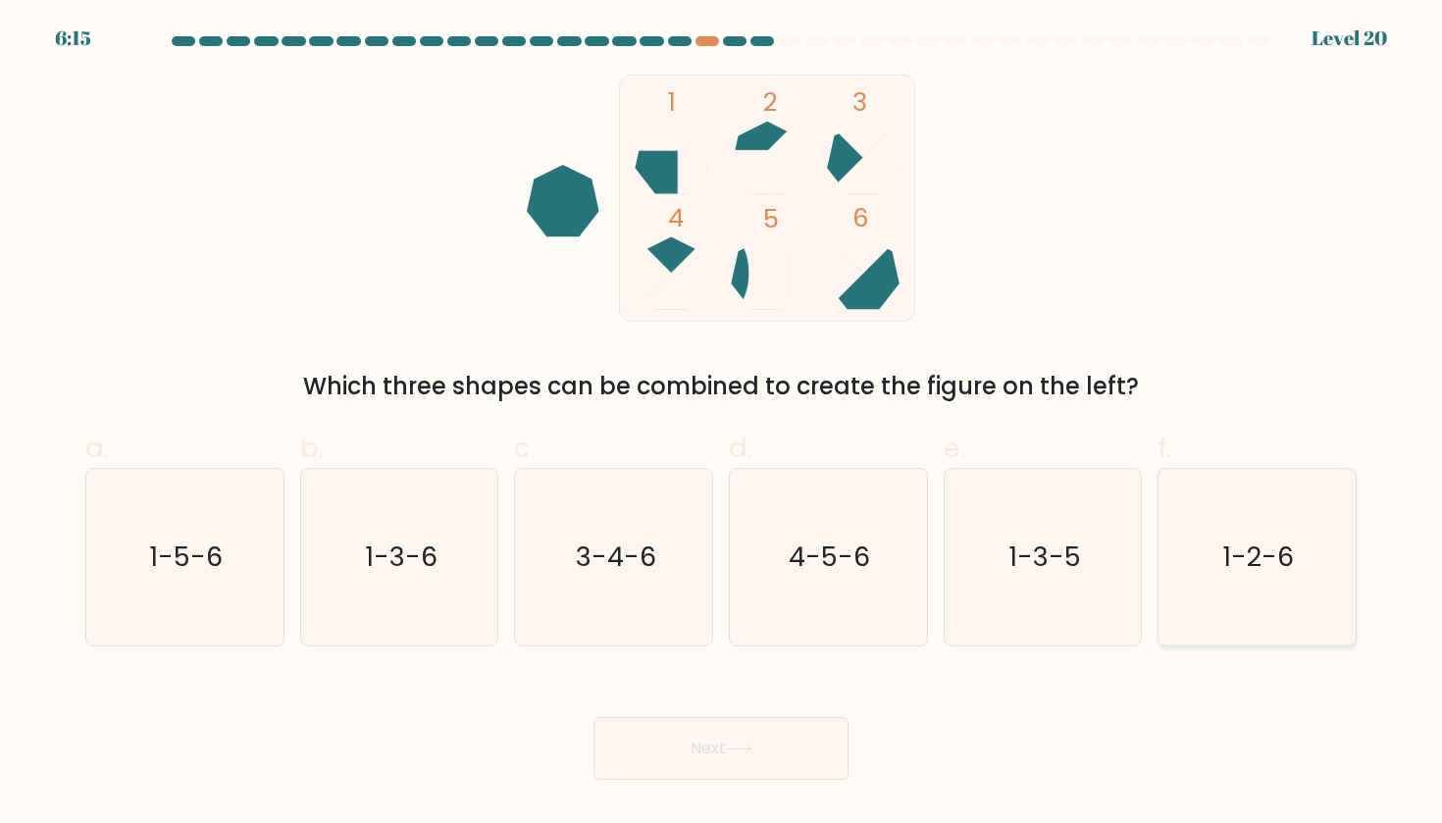
click at [1194, 621] on icon "1-2-6" at bounding box center [1256, 557] width 177 height 177
click at [722, 425] on input "f. 1-2-6" at bounding box center [721, 418] width 1 height 13
radio input "true"
click at [760, 763] on button "Next" at bounding box center [721, 748] width 255 height 63
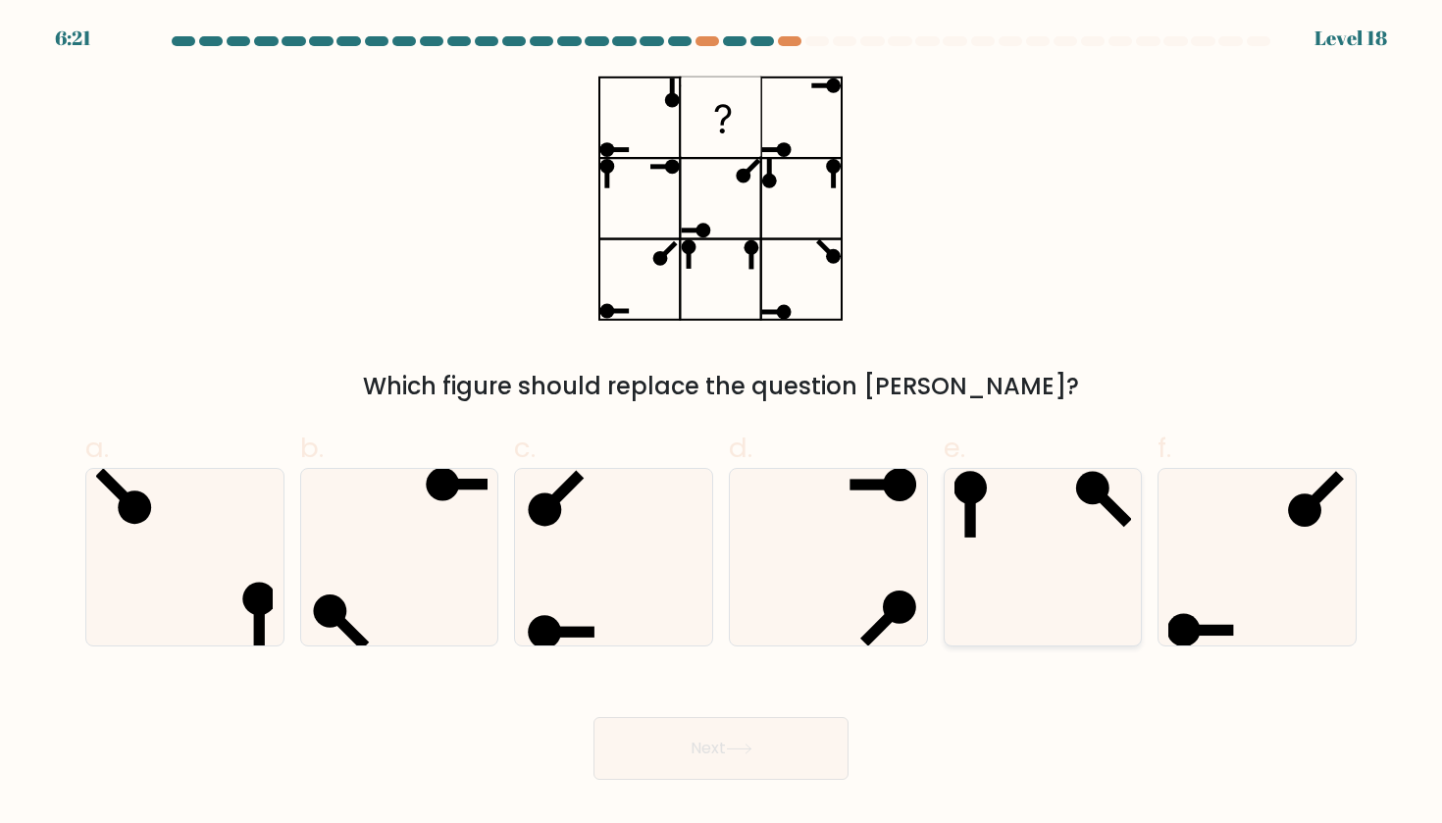
click at [1032, 564] on icon at bounding box center [1043, 557] width 177 height 177
click at [722, 425] on input "e." at bounding box center [721, 418] width 1 height 13
radio input "true"
click at [754, 731] on button "Next" at bounding box center [721, 748] width 255 height 63
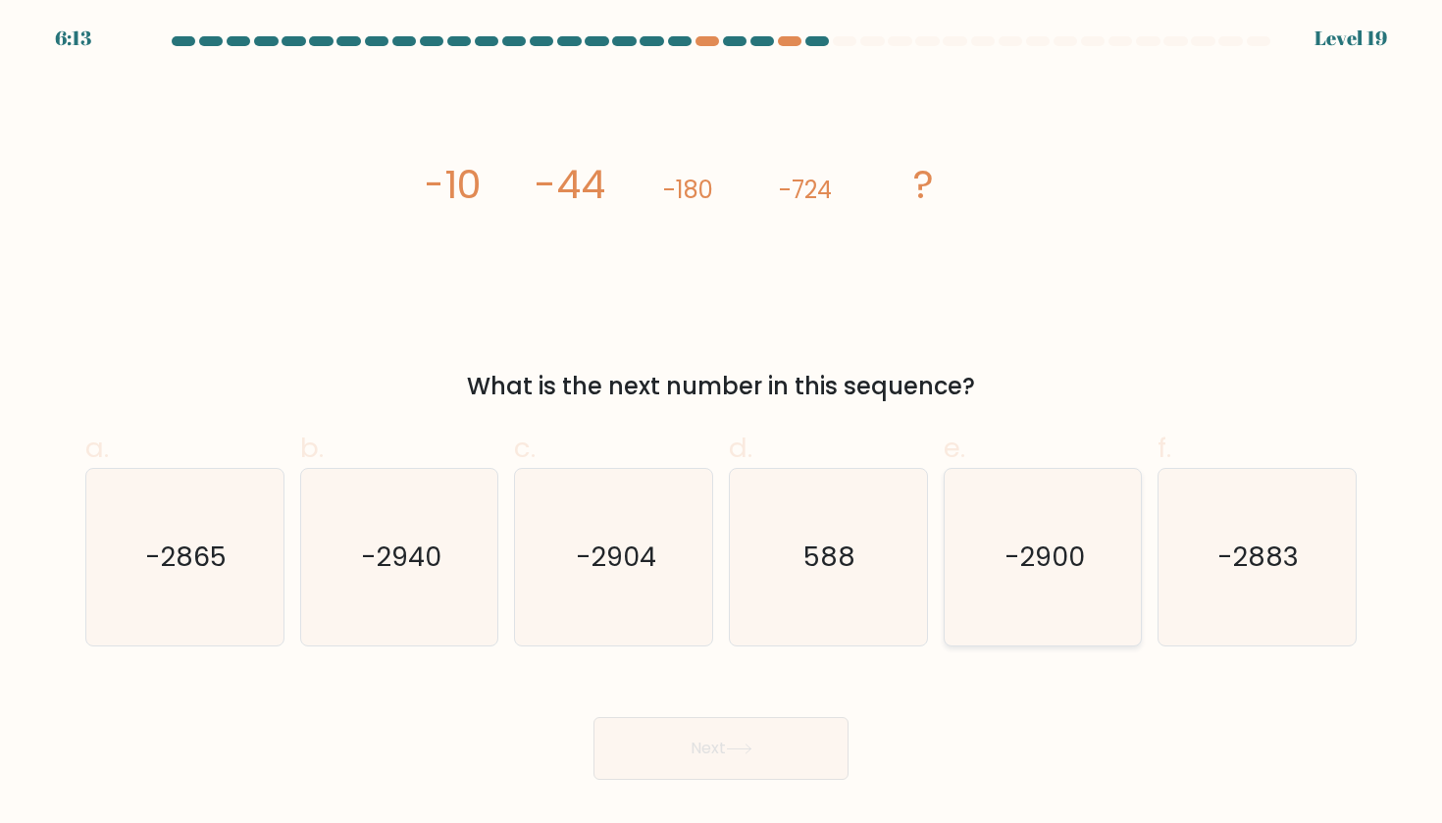
click at [1037, 576] on icon "-2900" at bounding box center [1043, 557] width 177 height 177
click at [722, 425] on input "e. -2900" at bounding box center [721, 418] width 1 height 13
radio input "true"
click at [675, 768] on button "Next" at bounding box center [721, 748] width 255 height 63
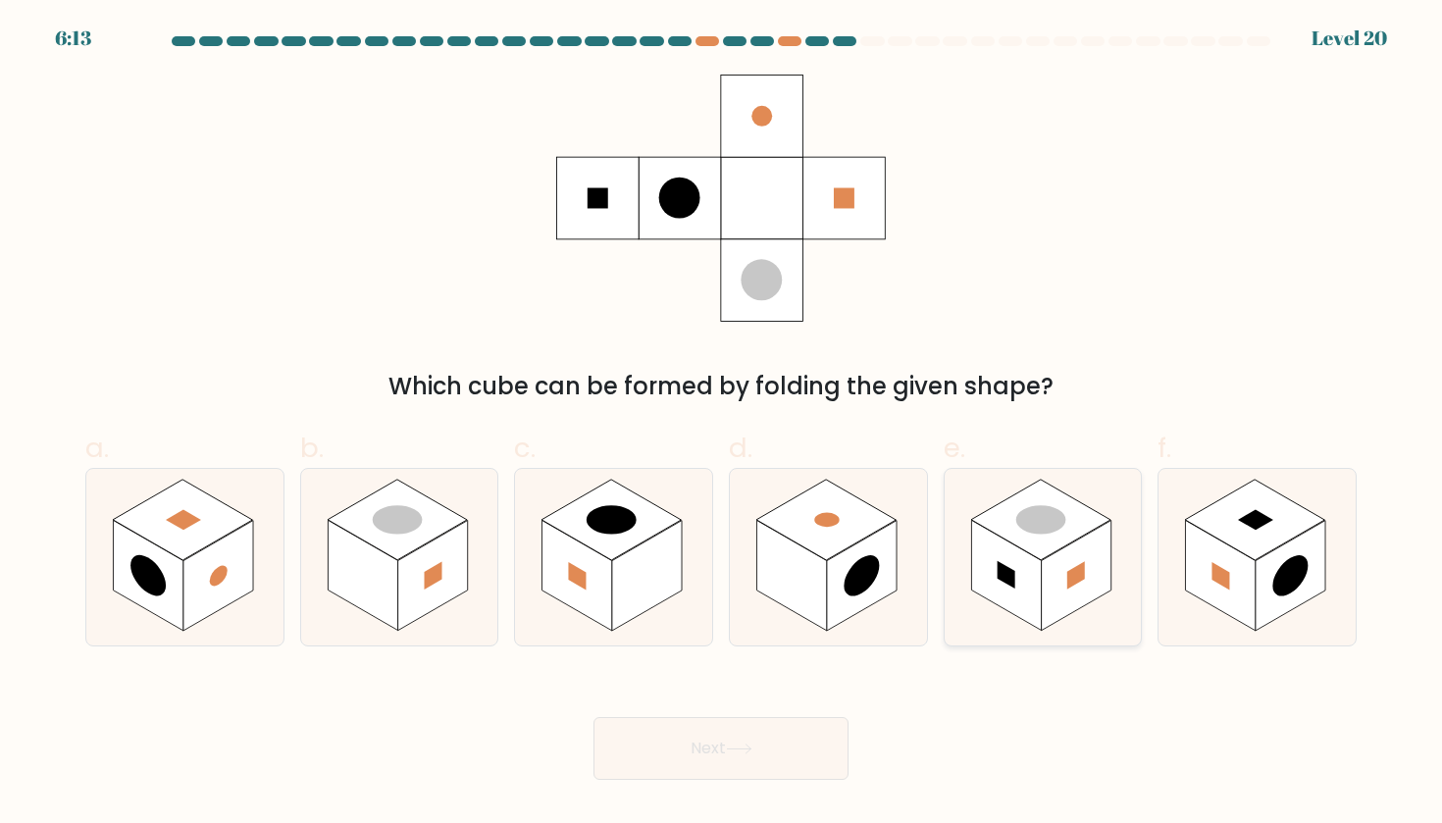
click at [1053, 585] on rect at bounding box center [1077, 576] width 70 height 111
click at [722, 425] on input "e." at bounding box center [721, 418] width 1 height 13
radio input "true"
click at [752, 752] on icon at bounding box center [739, 749] width 26 height 11
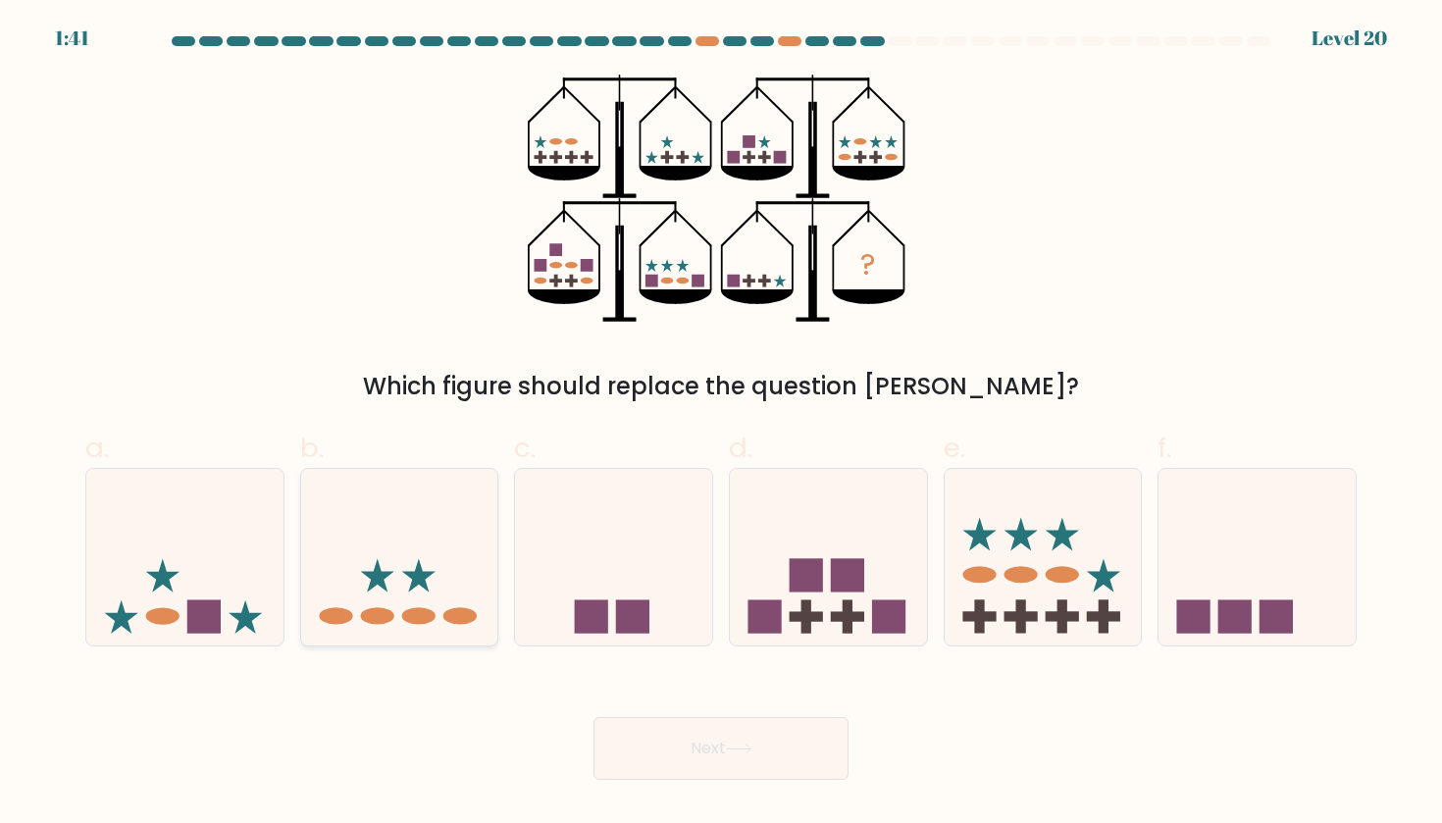
click at [459, 600] on icon at bounding box center [399, 557] width 197 height 163
click at [721, 425] on input "b." at bounding box center [721, 418] width 1 height 13
radio input "true"
click at [719, 757] on button "Next" at bounding box center [721, 748] width 255 height 63
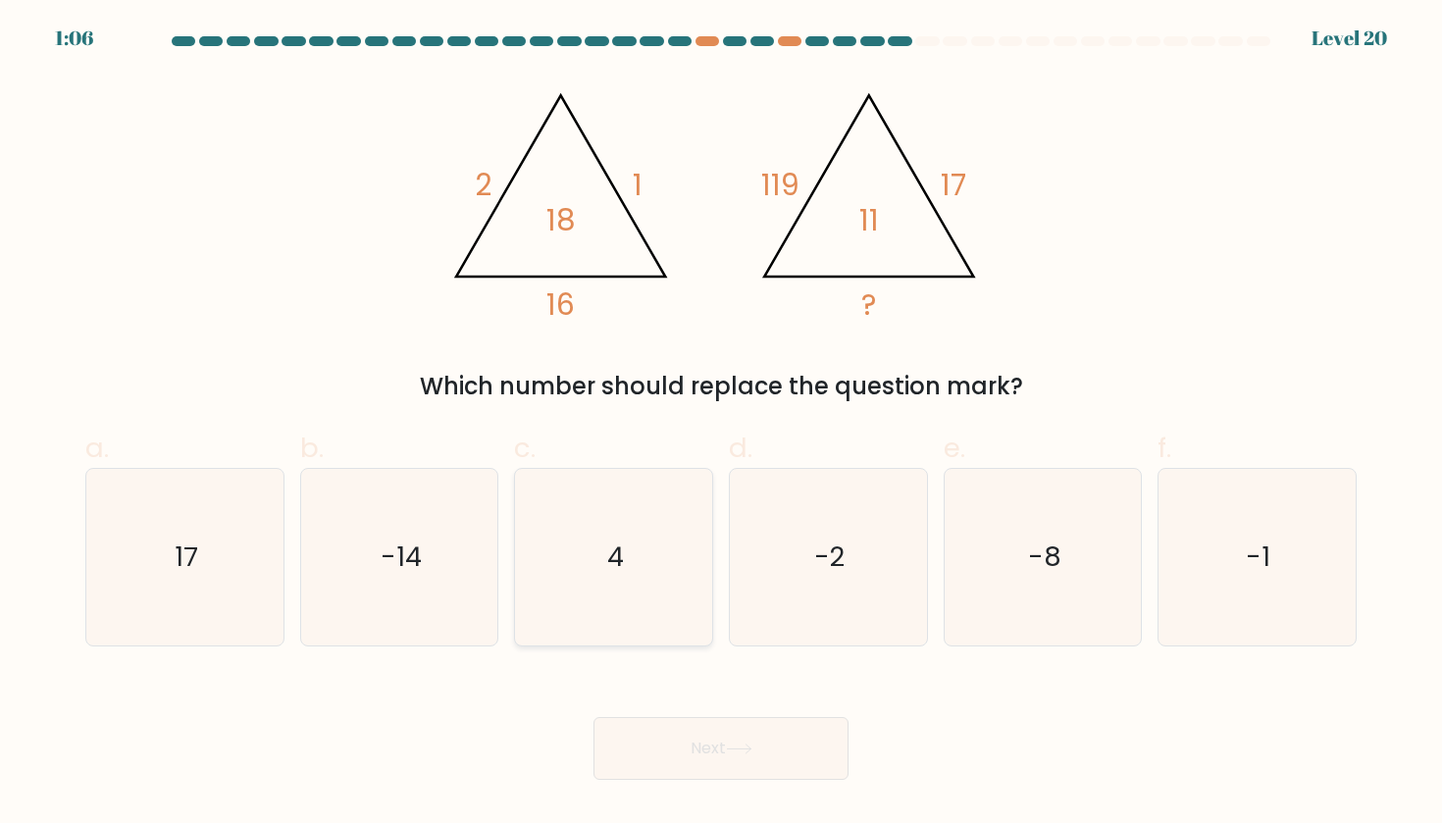
click at [621, 542] on text "4" at bounding box center [615, 557] width 17 height 36
click at [721, 425] on input "c. 4" at bounding box center [721, 418] width 1 height 13
radio input "true"
click at [656, 720] on button "Next" at bounding box center [721, 748] width 255 height 63
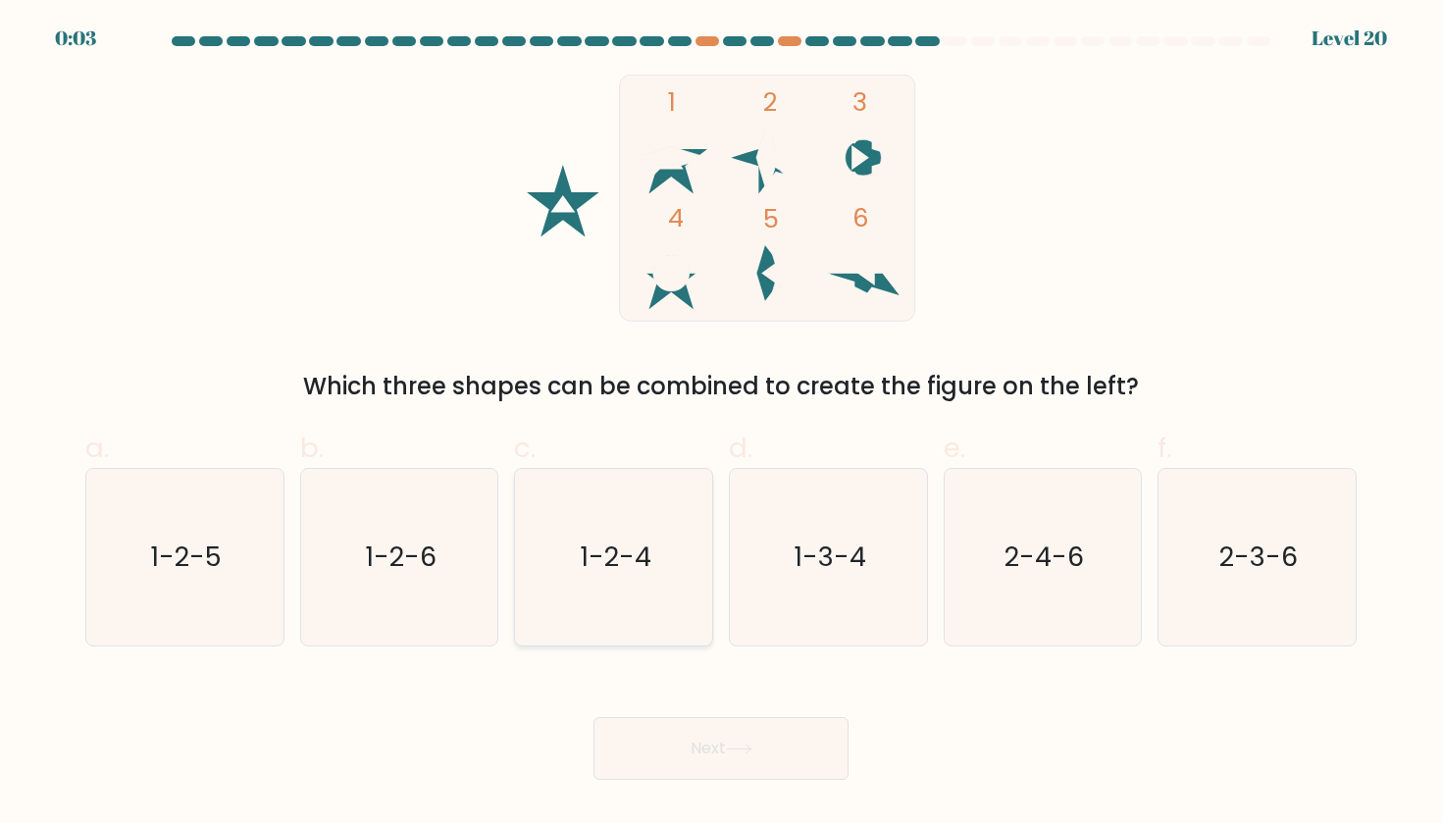
click at [569, 524] on icon "1-2-4" at bounding box center [614, 557] width 177 height 177
click at [721, 425] on input "c. 1-2-4" at bounding box center [721, 418] width 1 height 13
radio input "true"
click at [673, 729] on button "Next" at bounding box center [721, 748] width 255 height 63
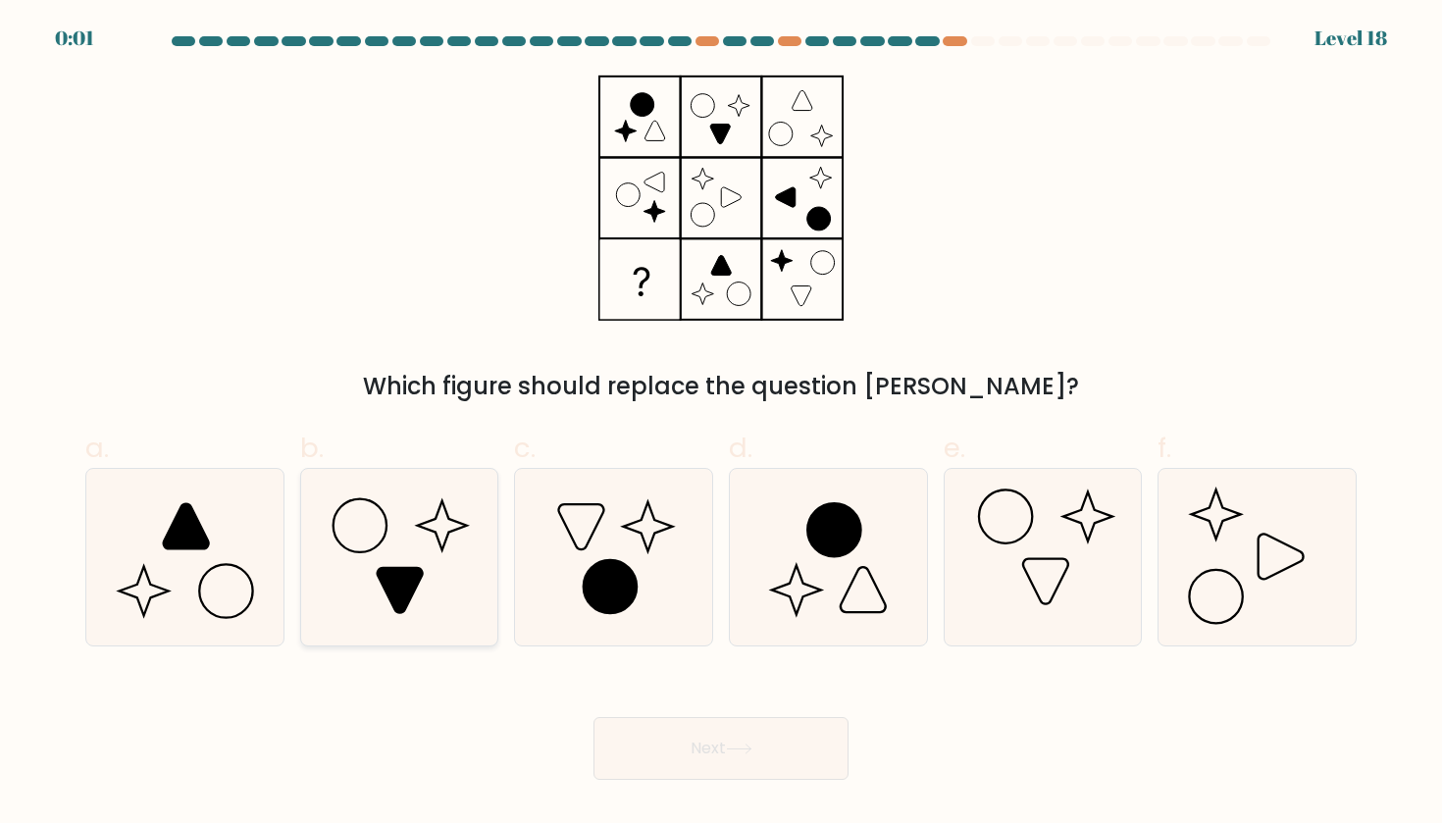
click at [488, 589] on icon at bounding box center [399, 557] width 177 height 177
click at [721, 425] on input "b." at bounding box center [721, 418] width 1 height 13
radio input "true"
click at [630, 754] on button "Next" at bounding box center [721, 748] width 255 height 63
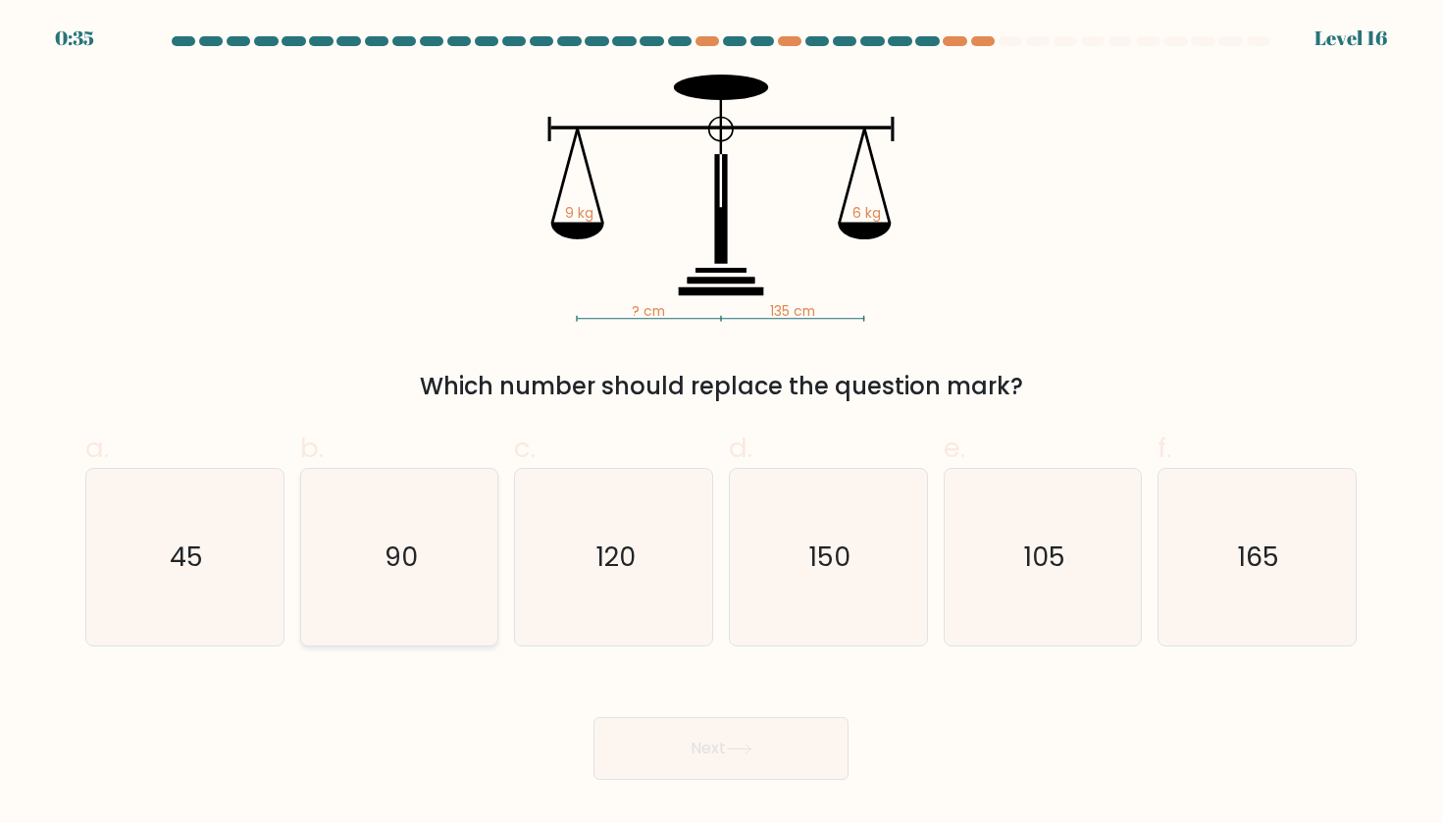
click at [366, 544] on icon "90" at bounding box center [399, 557] width 177 height 177
click at [721, 425] on input "b. 90" at bounding box center [721, 418] width 1 height 13
radio input "true"
click at [673, 760] on button "Next" at bounding box center [721, 748] width 255 height 63
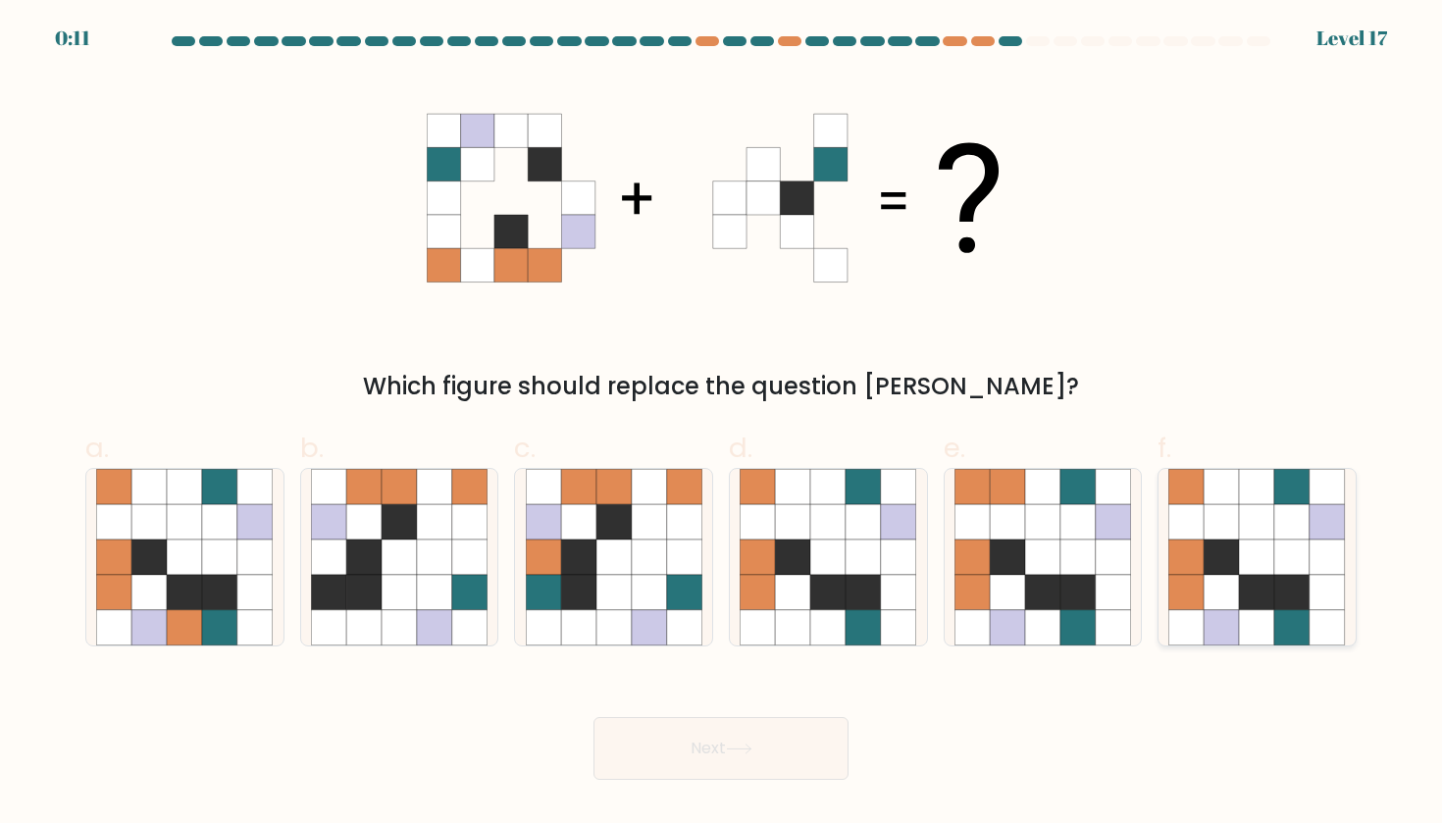
click at [1203, 618] on icon at bounding box center [1186, 627] width 35 height 35
click at [722, 425] on input "f." at bounding box center [721, 418] width 1 height 13
radio input "true"
click at [749, 760] on button "Next" at bounding box center [721, 748] width 255 height 63
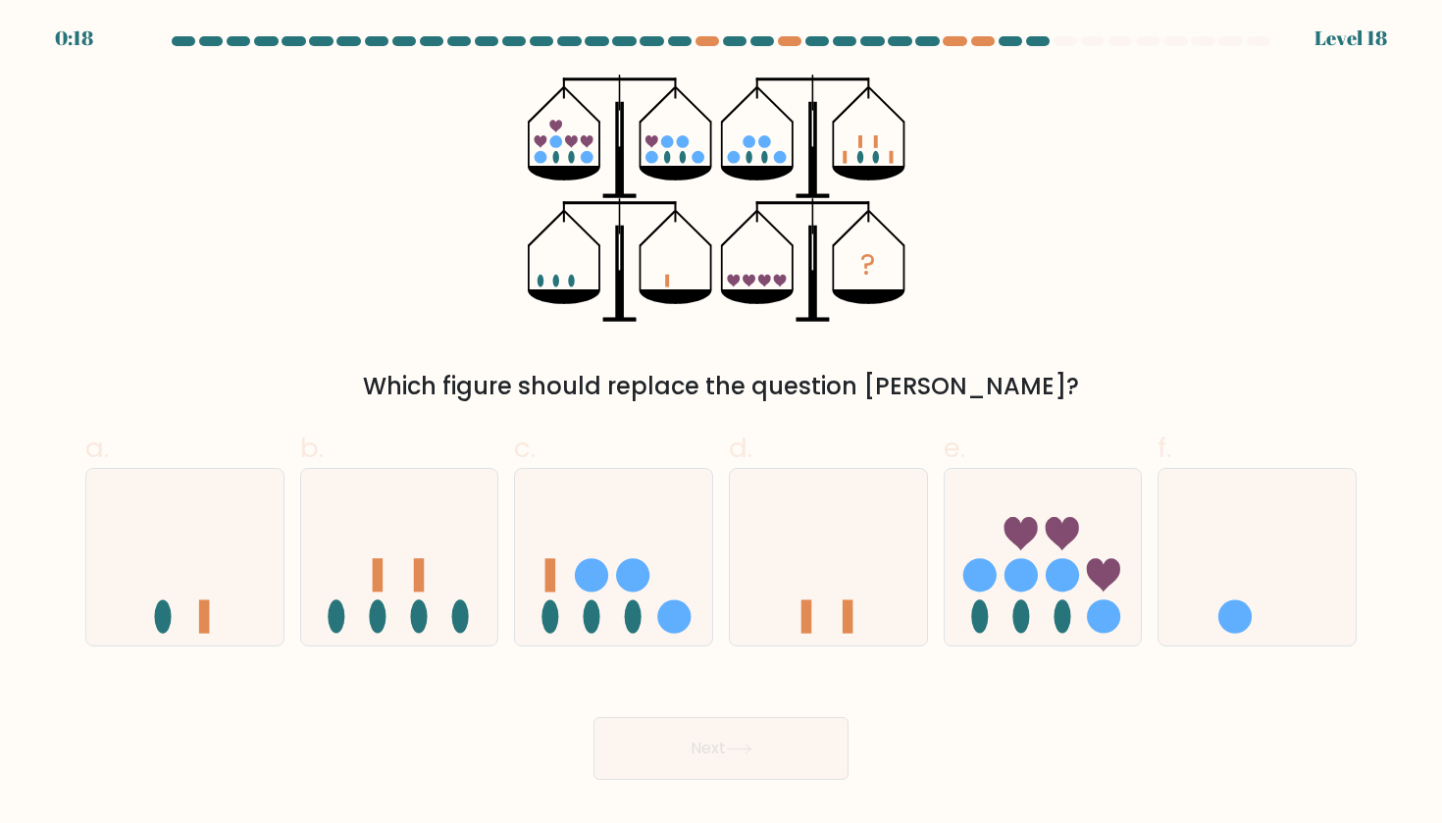
click at [218, 647] on form at bounding box center [721, 408] width 1442 height 744
click at [233, 622] on icon at bounding box center [184, 557] width 197 height 163
click at [721, 425] on input "a." at bounding box center [721, 418] width 1 height 13
radio input "true"
click at [657, 766] on button "Next" at bounding box center [721, 748] width 255 height 63
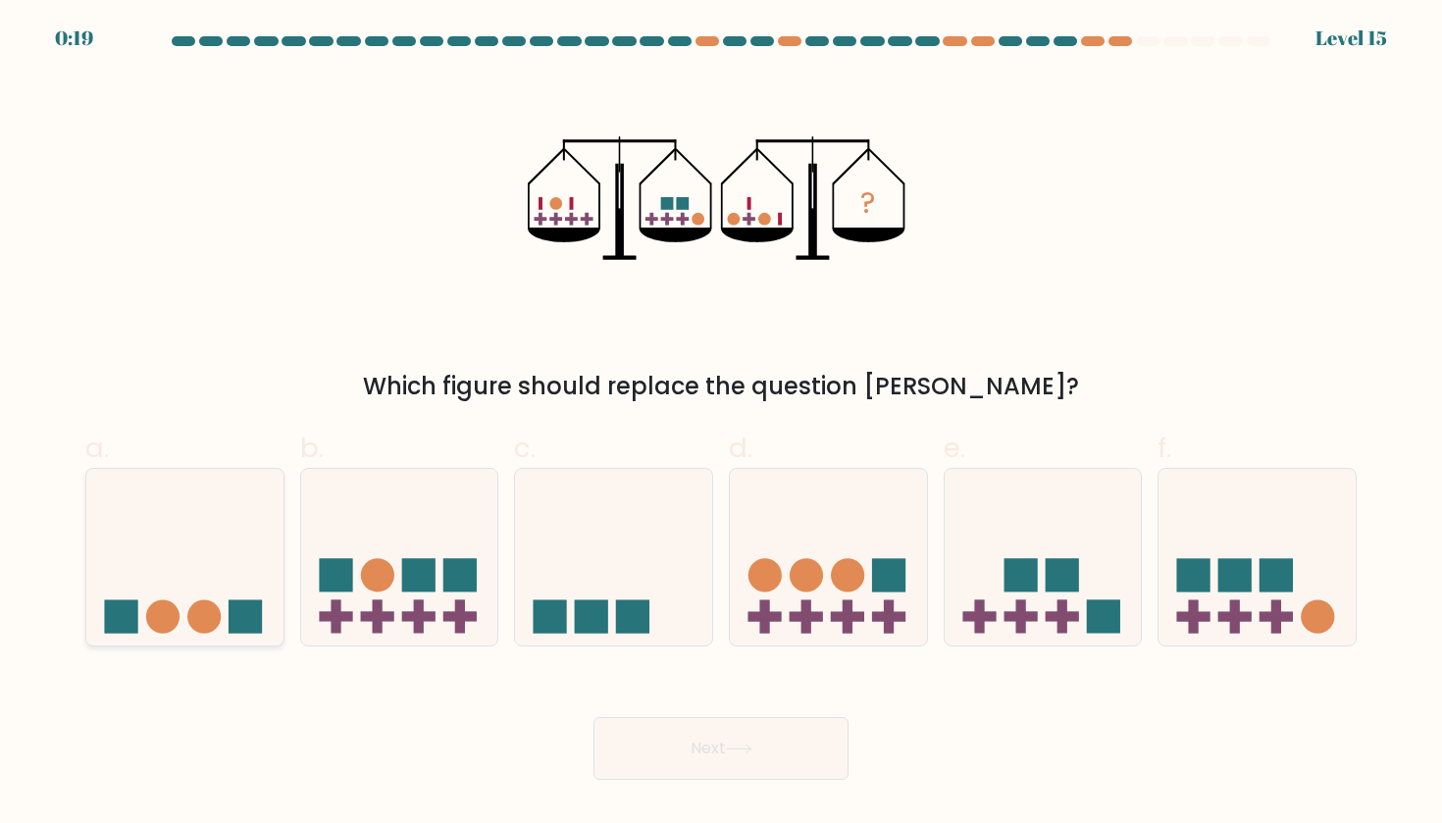
click at [237, 488] on icon at bounding box center [184, 557] width 197 height 163
click at [721, 425] on input "a." at bounding box center [721, 418] width 1 height 13
radio input "true"
click at [646, 751] on button "Next" at bounding box center [721, 748] width 255 height 63
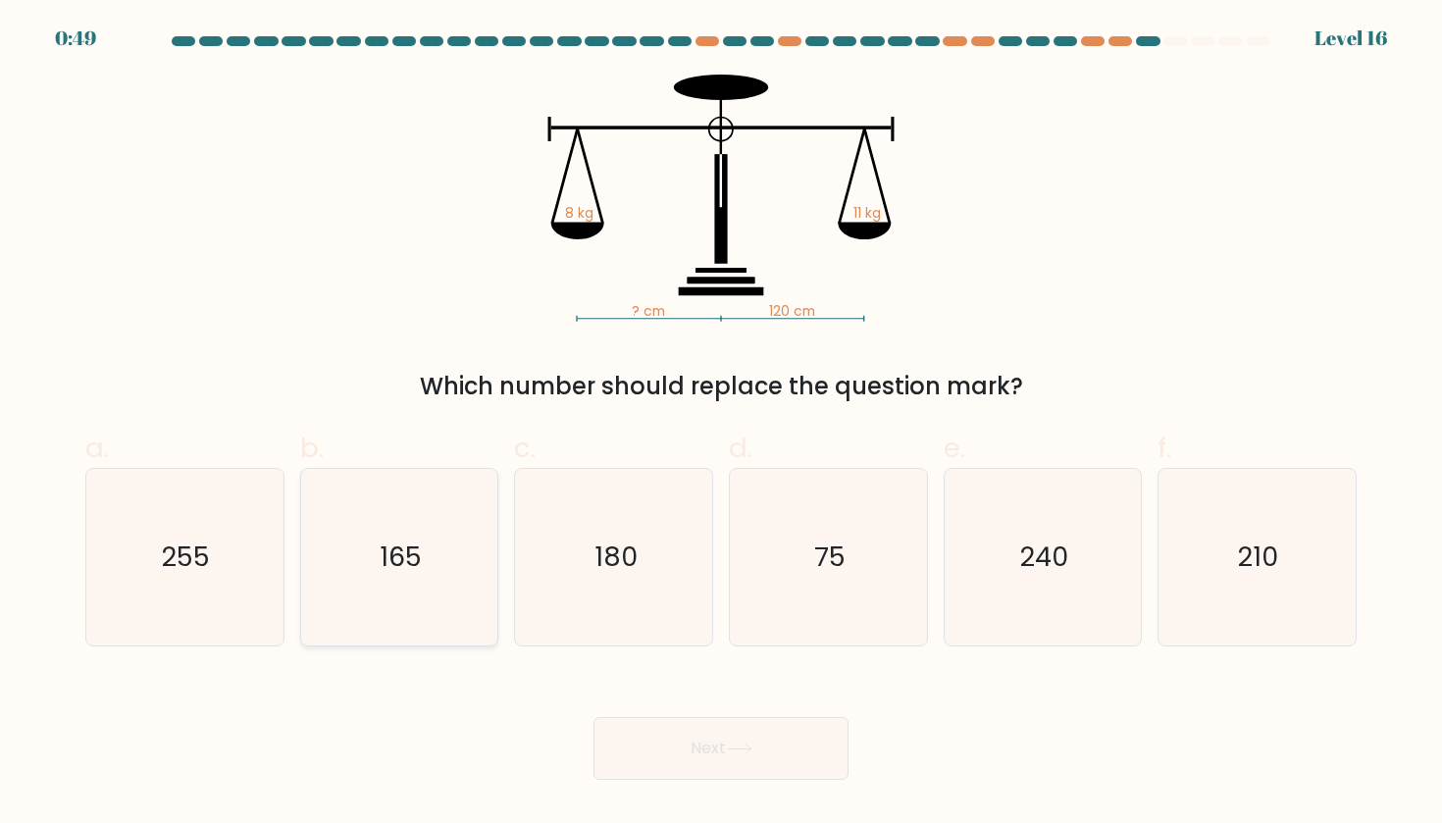
click at [375, 585] on icon "165" at bounding box center [399, 557] width 177 height 177
click at [721, 425] on input "b. 165" at bounding box center [721, 418] width 1 height 13
radio input "true"
click at [606, 733] on button "Next" at bounding box center [721, 748] width 255 height 63
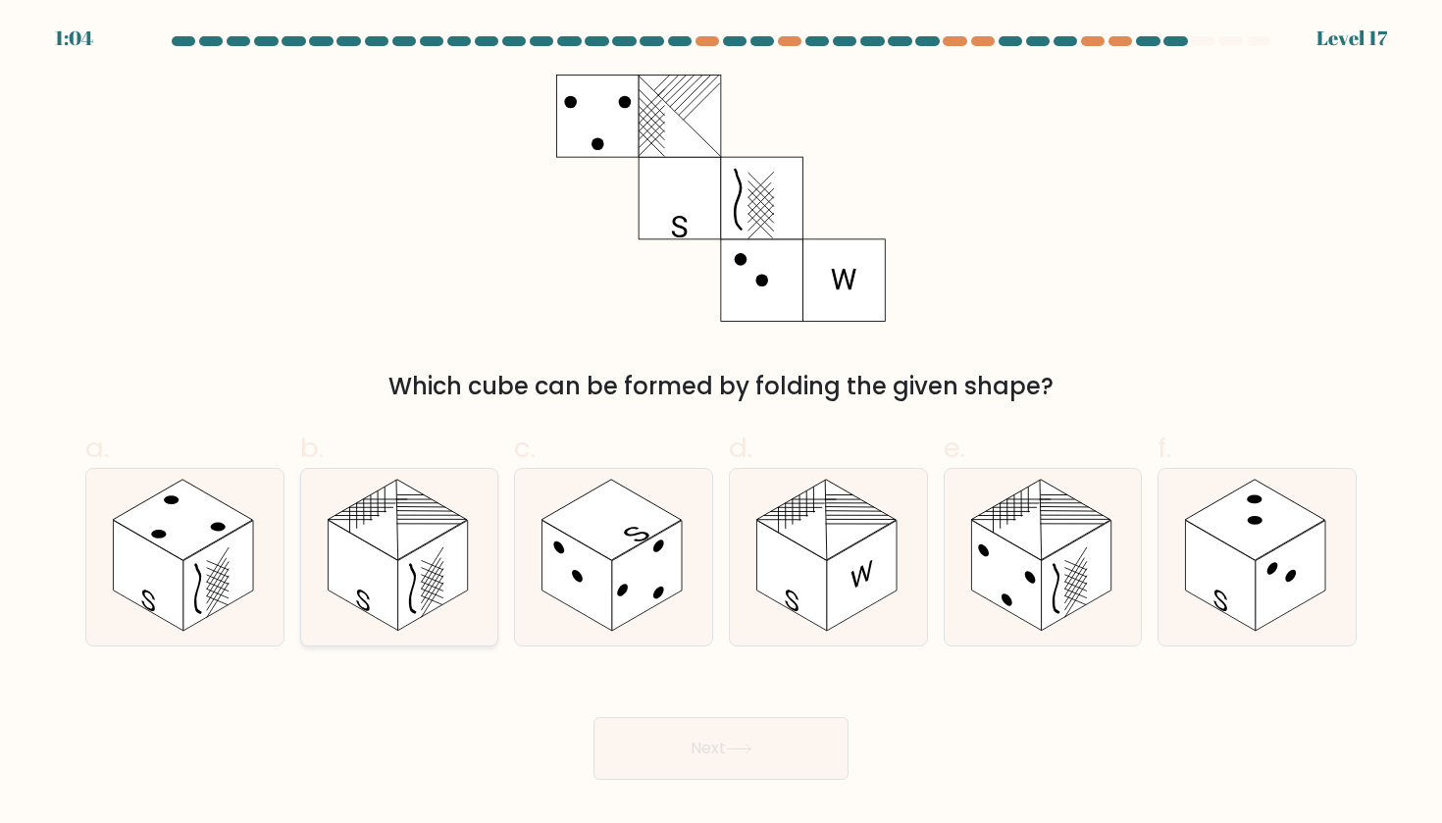
click at [457, 584] on rect at bounding box center [433, 576] width 70 height 111
click at [721, 425] on input "b." at bounding box center [721, 418] width 1 height 13
radio input "true"
click at [718, 740] on button "Next" at bounding box center [721, 748] width 255 height 63
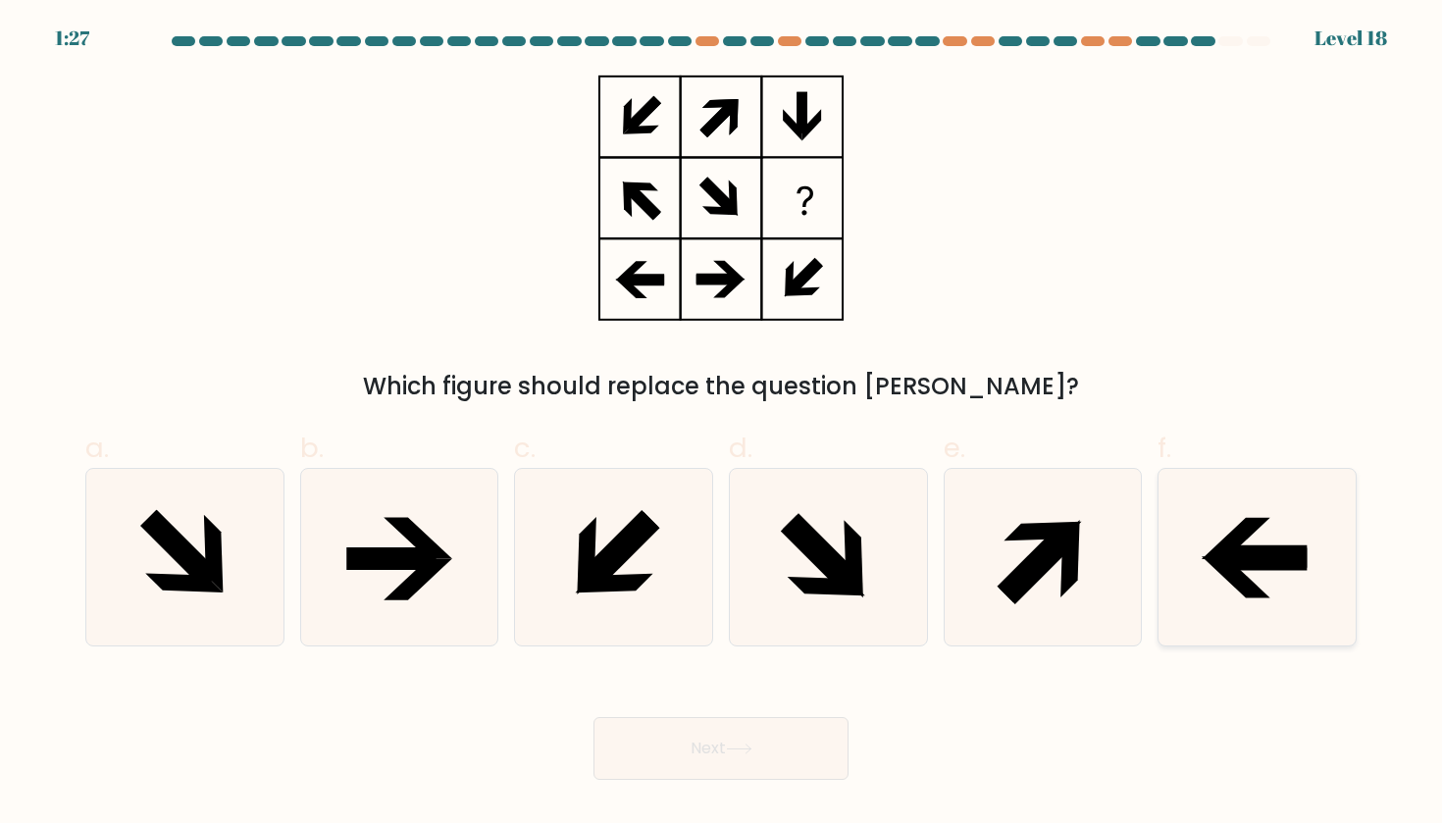
click at [1248, 569] on icon at bounding box center [1262, 559] width 89 height 23
click at [722, 425] on input "f." at bounding box center [721, 418] width 1 height 13
radio input "true"
click at [793, 728] on button "Next" at bounding box center [721, 748] width 255 height 63
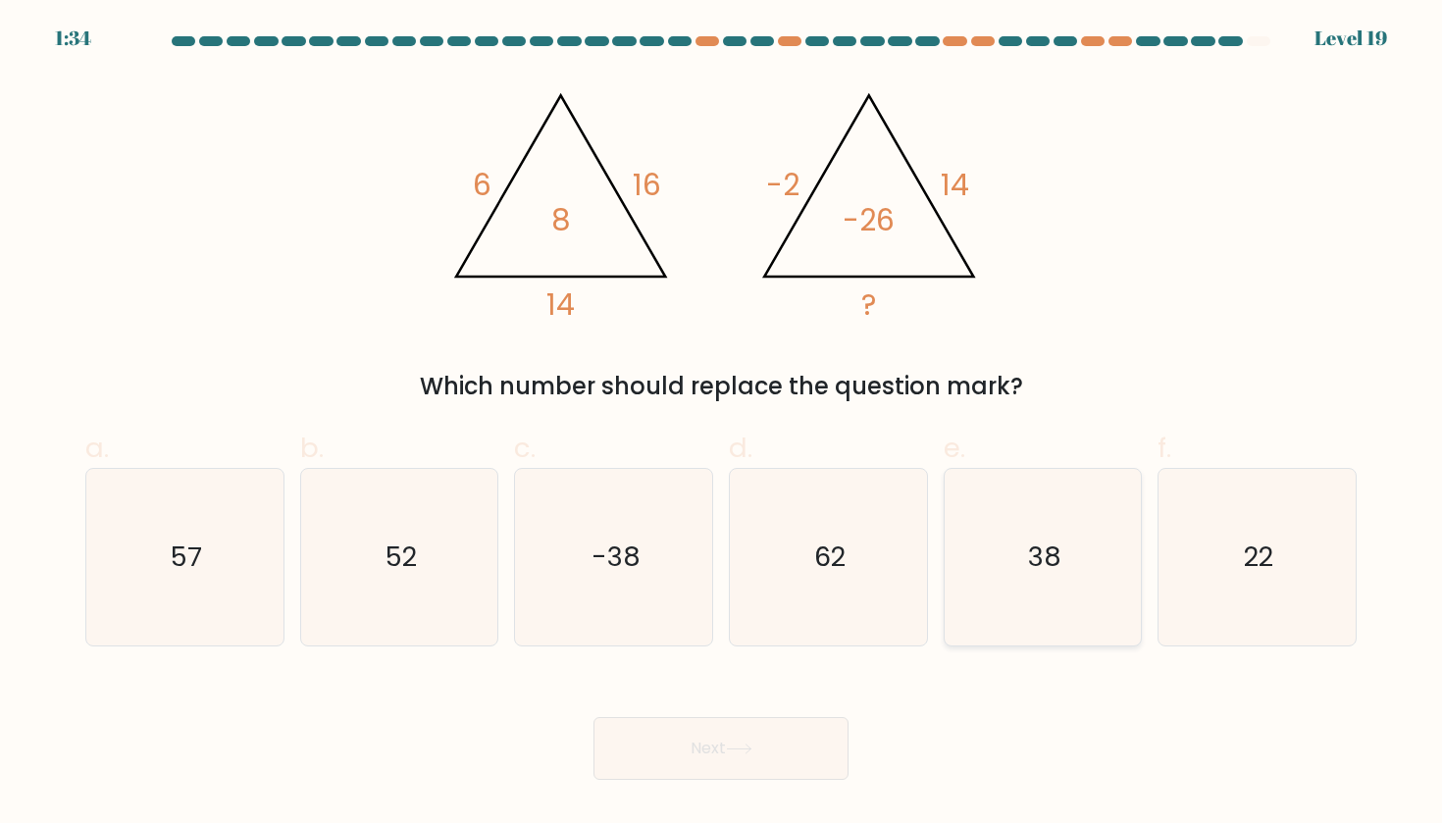
click at [1047, 594] on icon "38" at bounding box center [1043, 557] width 177 height 177
click at [722, 425] on input "e. 38" at bounding box center [721, 418] width 1 height 13
radio input "true"
click at [825, 772] on button "Next" at bounding box center [721, 748] width 255 height 63
click at [794, 740] on button "Next" at bounding box center [721, 748] width 255 height 63
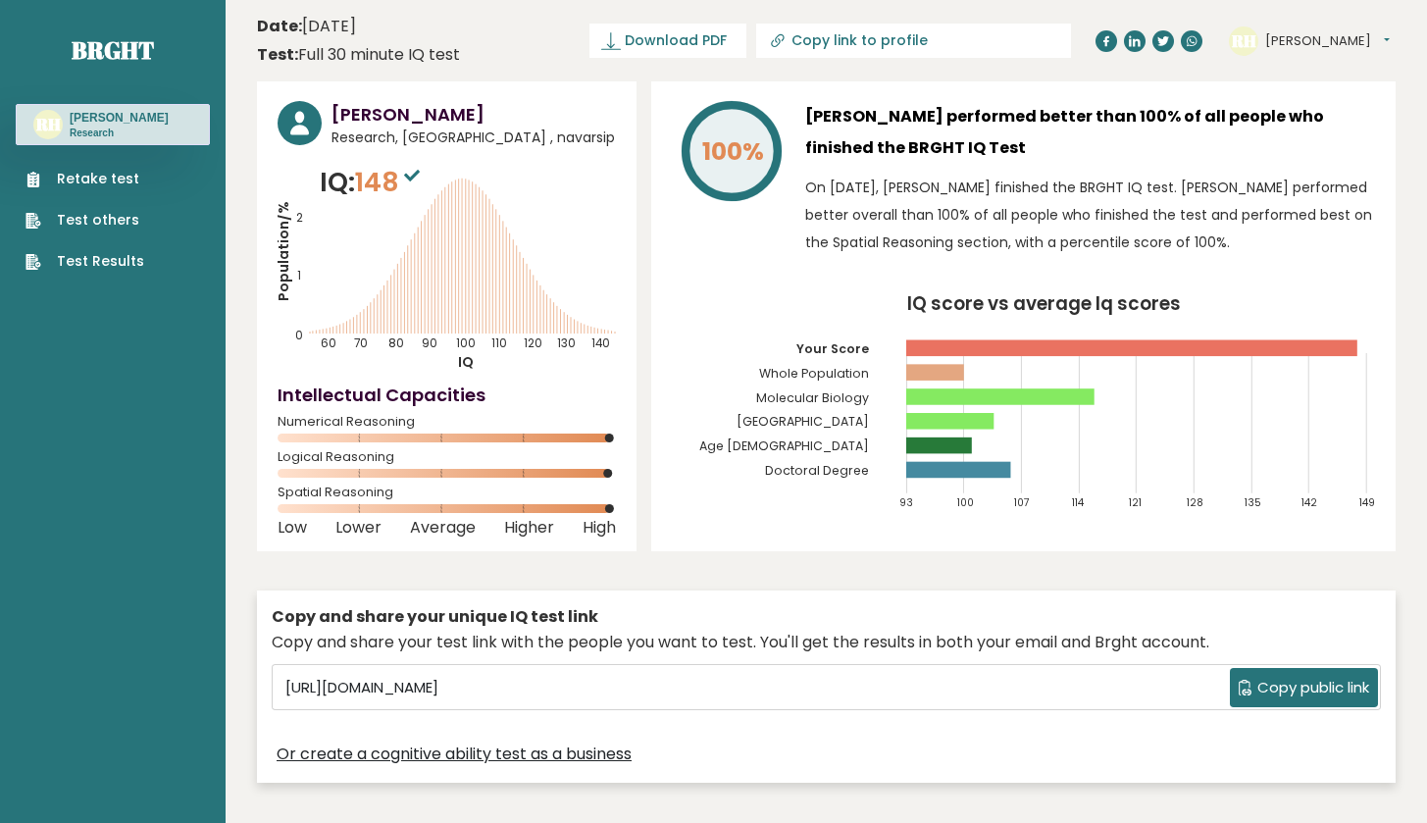
click at [118, 259] on link "Test Results" at bounding box center [85, 261] width 119 height 21
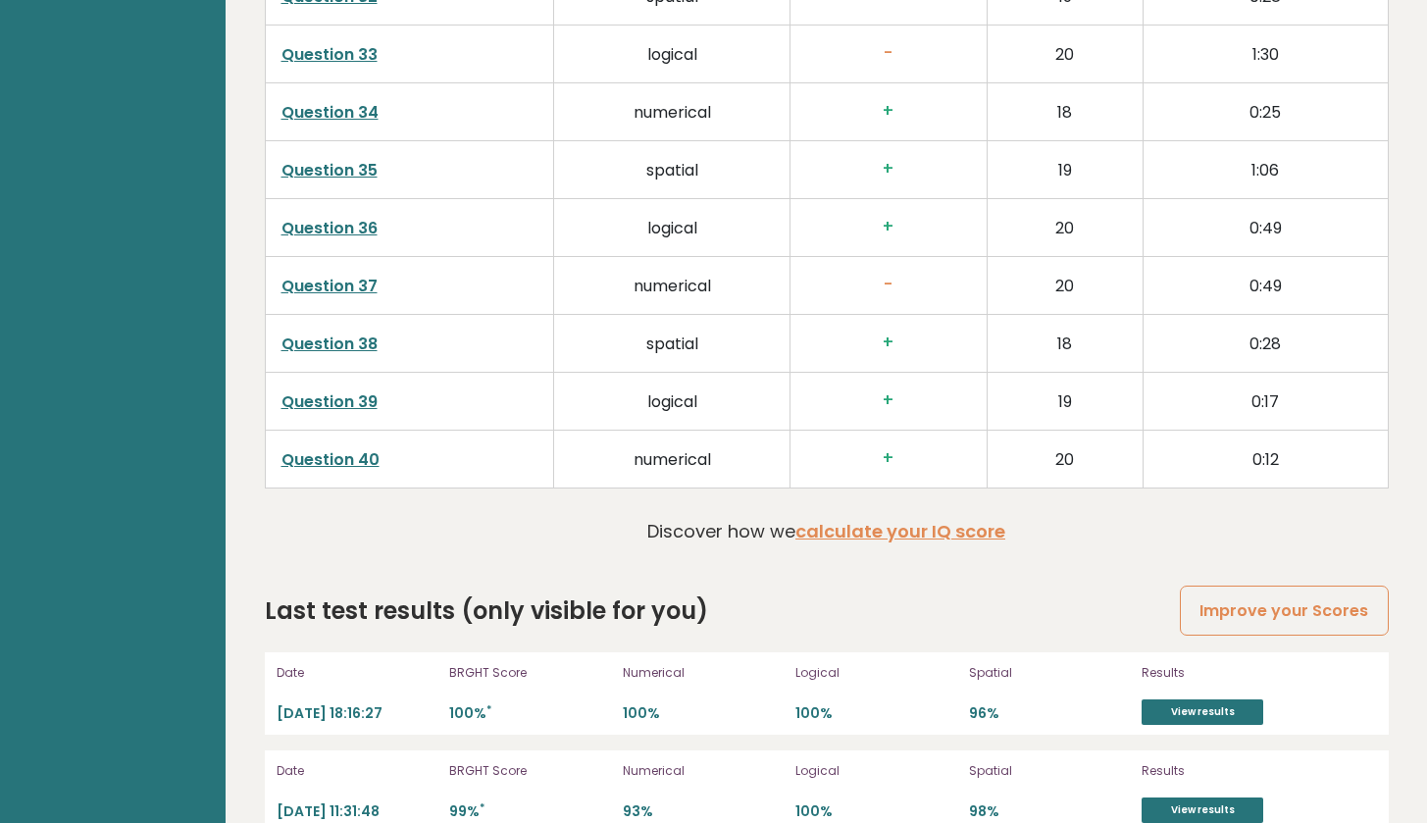
scroll to position [4991, 0]
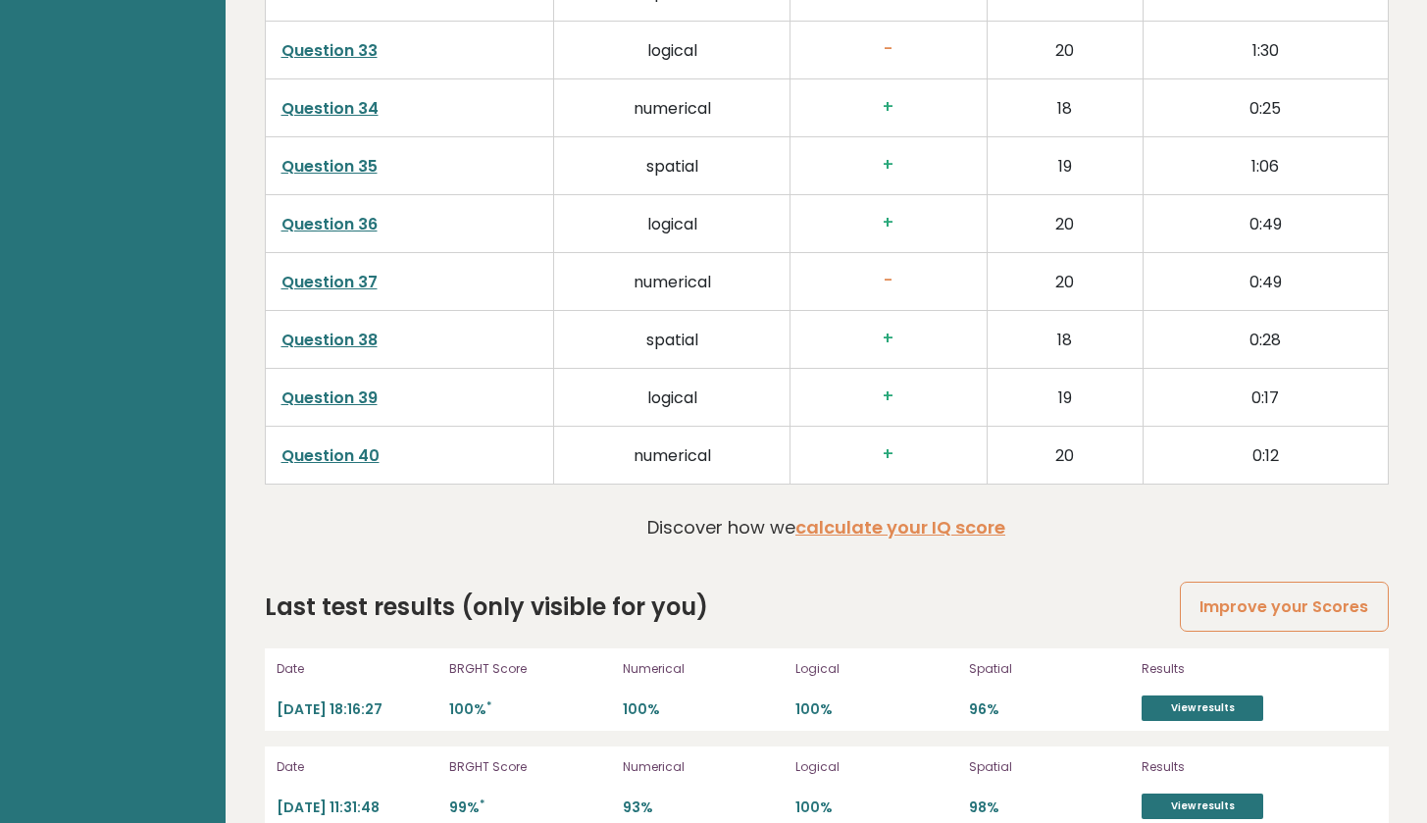
click at [1174, 698] on div "Date [DATE] 18:16:27 BRGHT Score 100% * Numerical 100% Logical 100% Spatial 96%…" at bounding box center [827, 689] width 1124 height 82
click at [1169, 696] on link "View results" at bounding box center [1203, 709] width 122 height 26
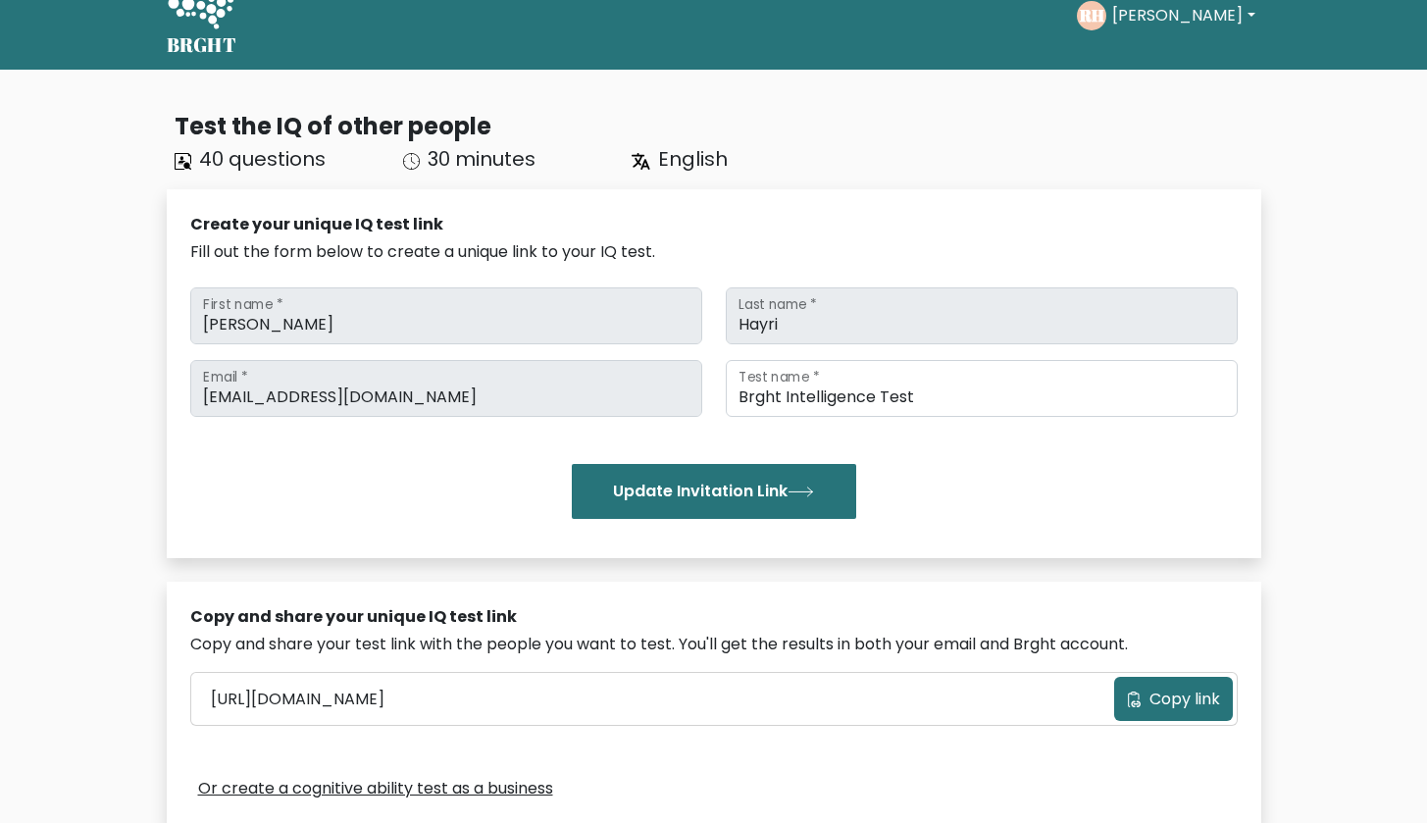
scroll to position [681, 0]
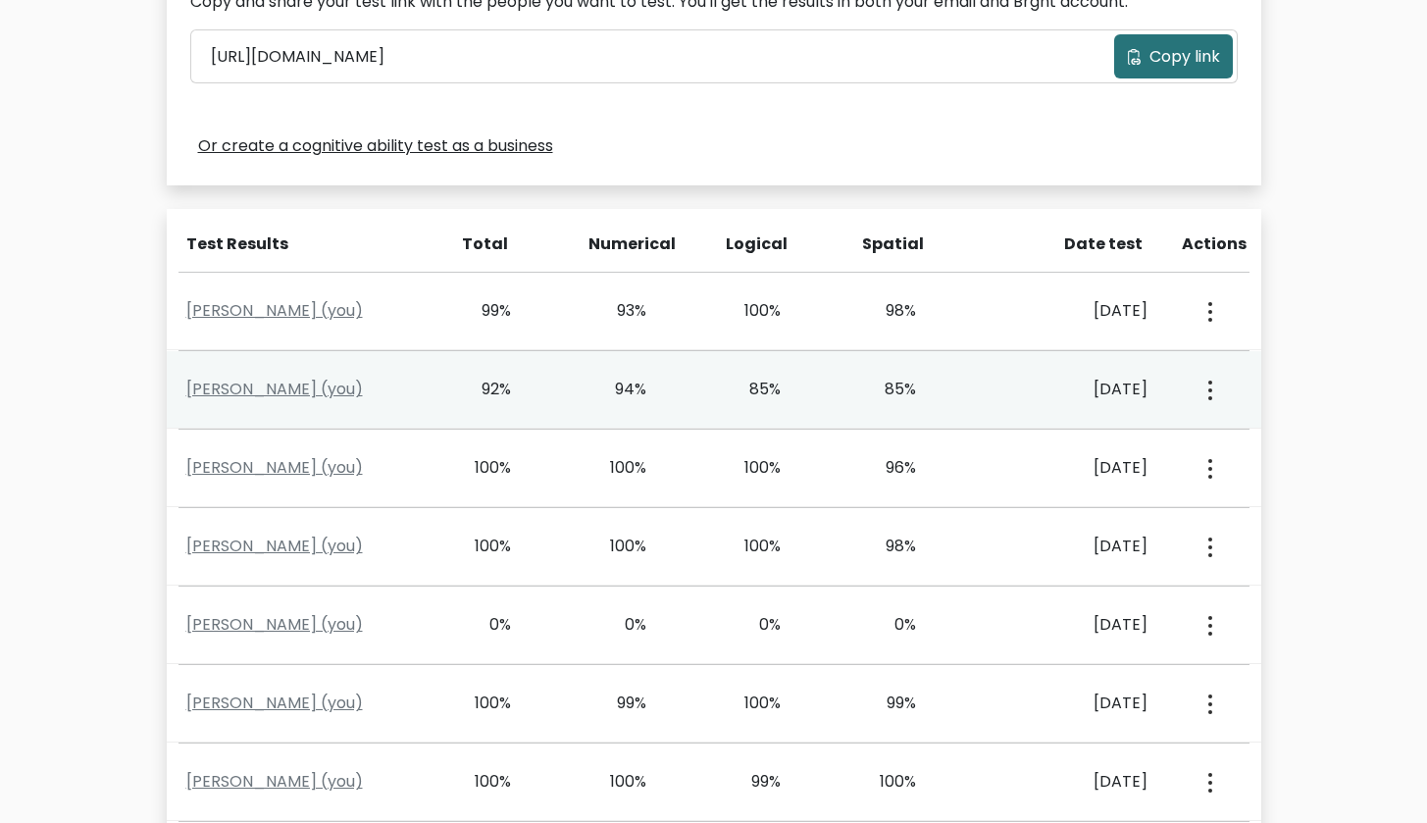
click at [282, 400] on div "[PERSON_NAME] (you)" at bounding box center [310, 390] width 270 height 24
click at [282, 393] on link "[PERSON_NAME] (you)" at bounding box center [274, 389] width 177 height 23
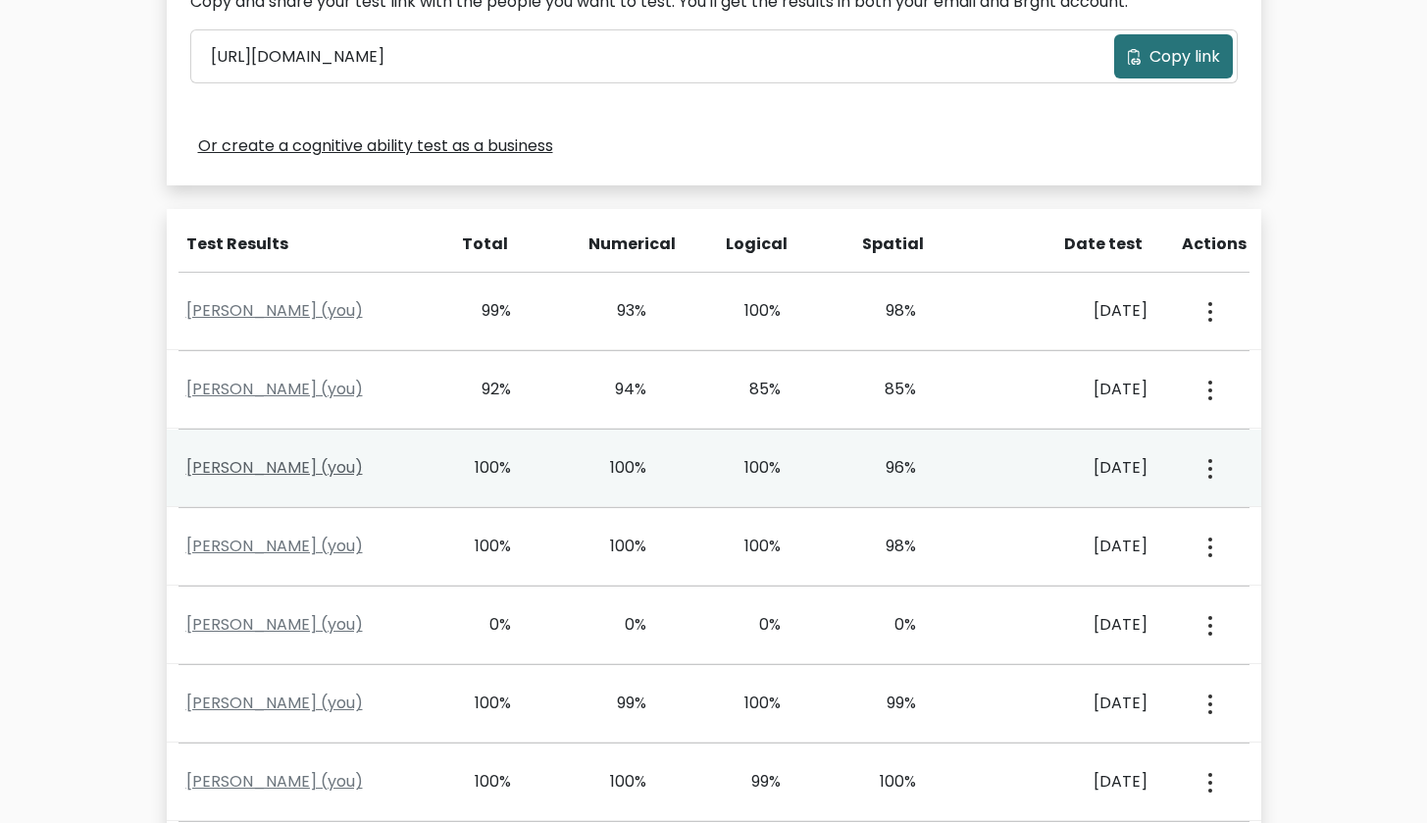
click at [270, 456] on link "[PERSON_NAME] (you)" at bounding box center [274, 467] width 177 height 23
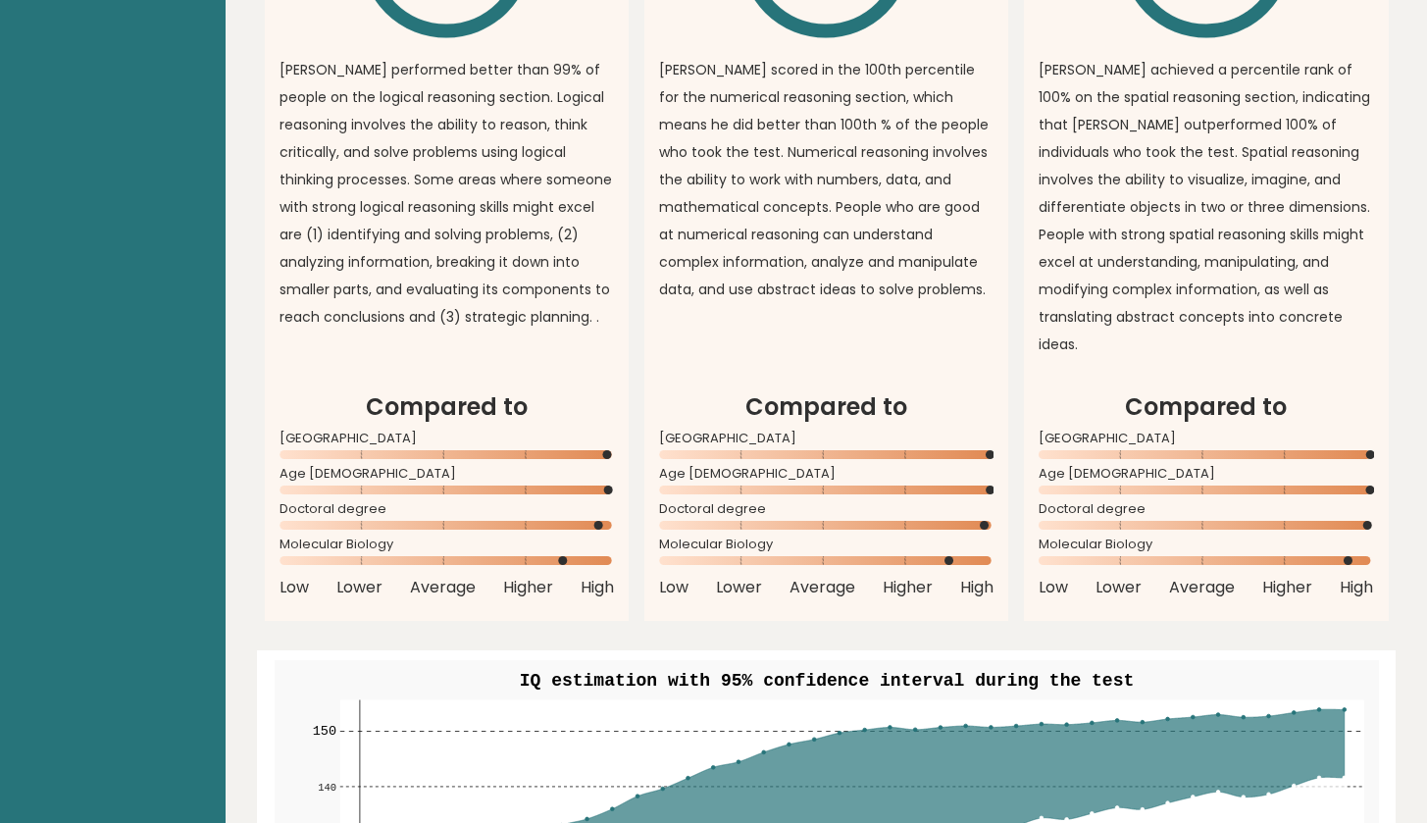
scroll to position [431, 0]
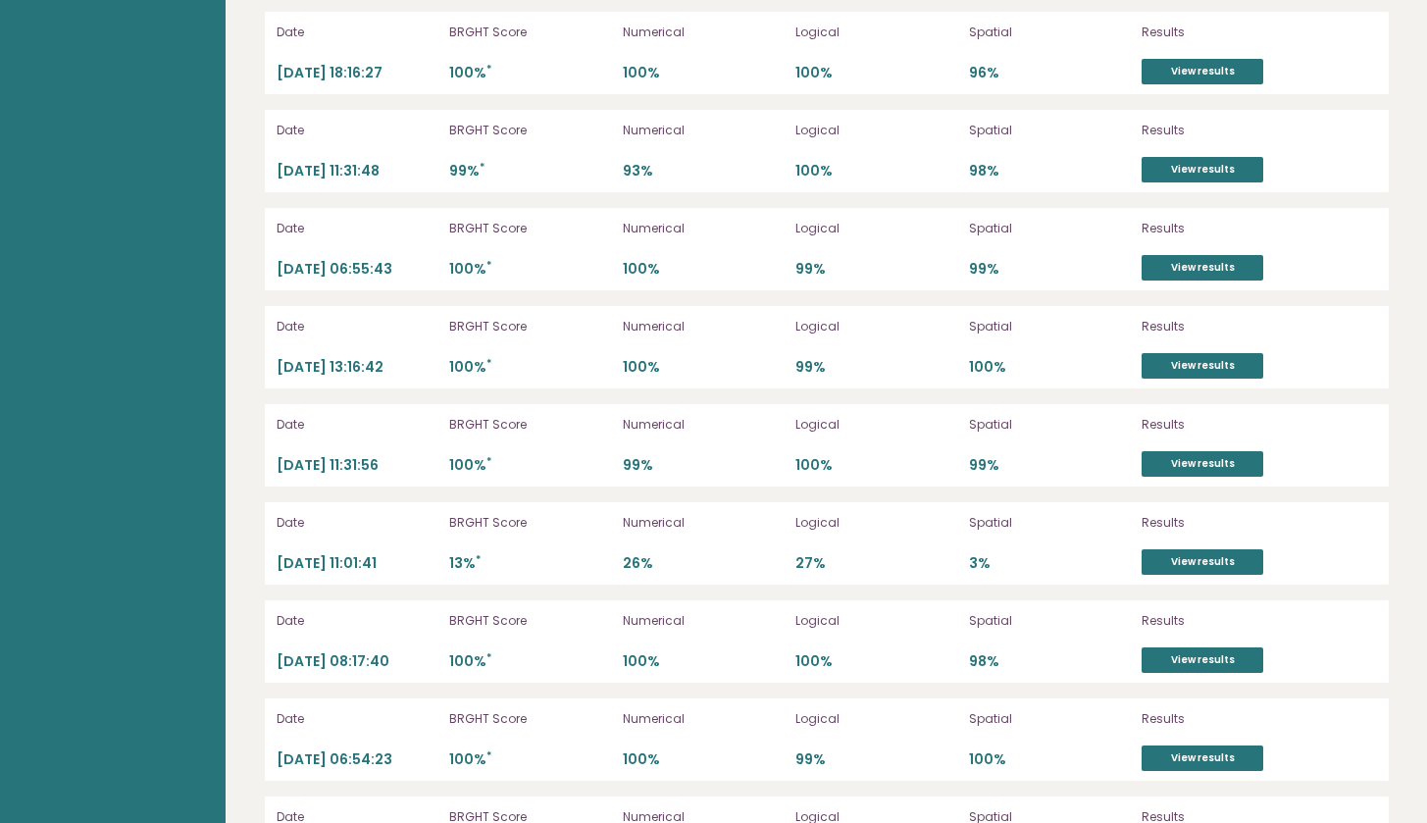
scroll to position [5444, 0]
